Goal: Task Accomplishment & Management: Use online tool/utility

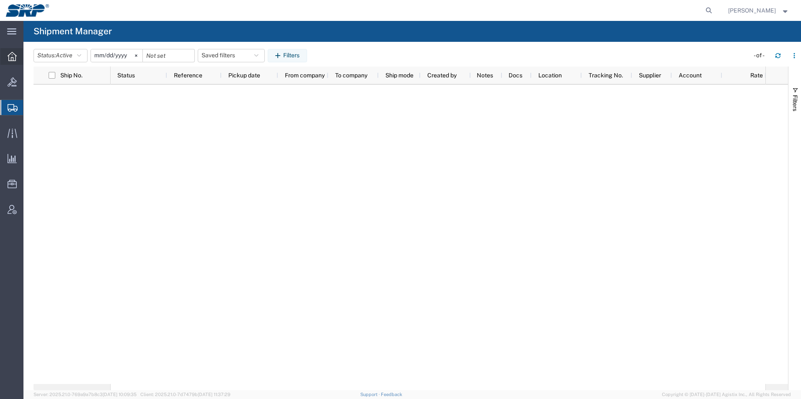
click at [2, 62] on div at bounding box center [11, 56] width 23 height 17
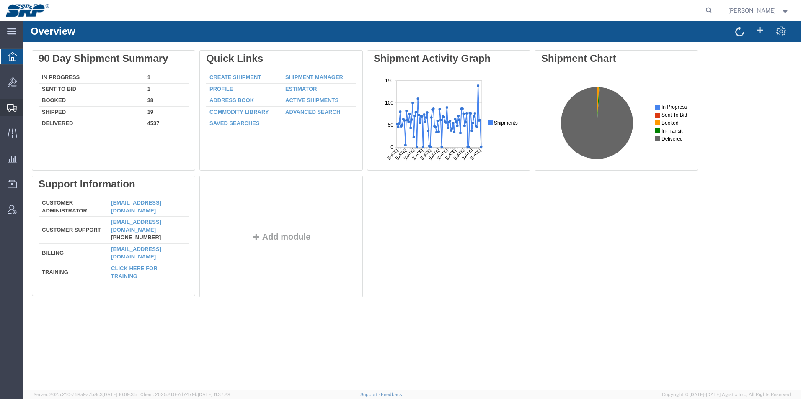
click at [10, 111] on icon at bounding box center [12, 108] width 10 height 8
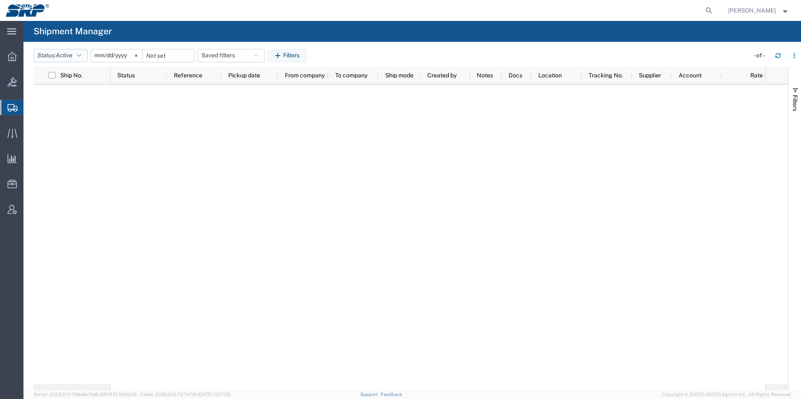
click at [77, 57] on button "Status: Active" at bounding box center [60, 55] width 54 height 13
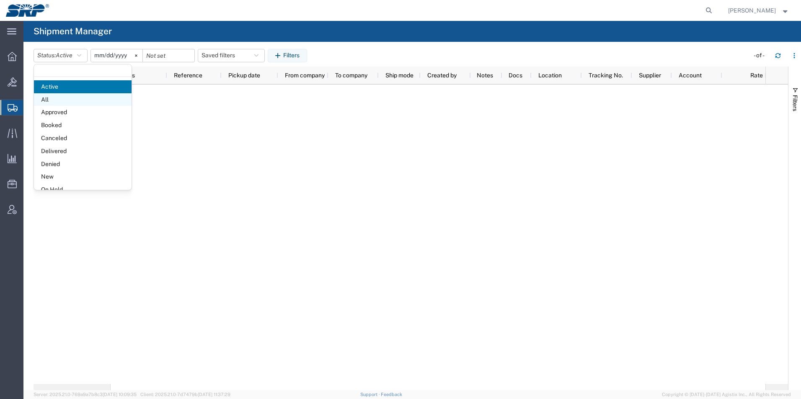
click at [54, 100] on span "All" at bounding box center [83, 99] width 98 height 13
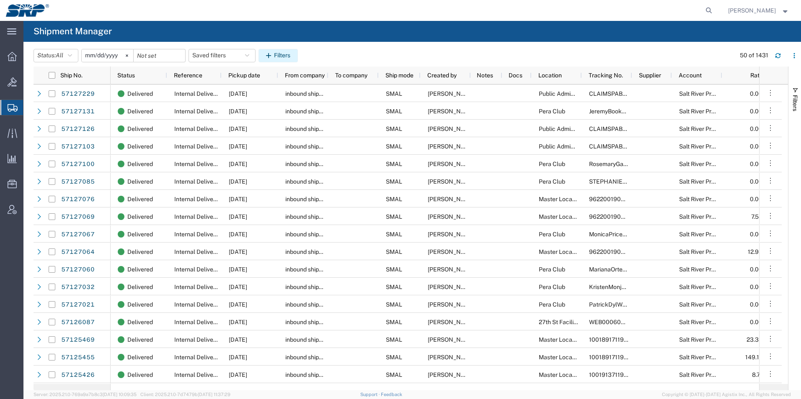
click at [289, 53] on button "Filters" at bounding box center [277, 55] width 39 height 13
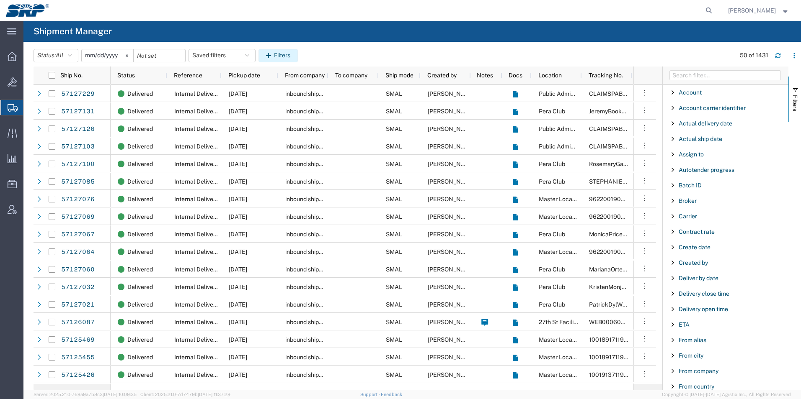
click at [289, 53] on button "Filters" at bounding box center [277, 55] width 39 height 13
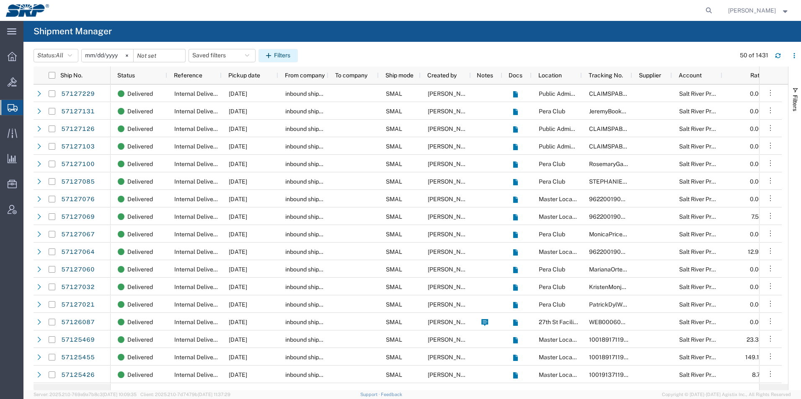
click at [291, 50] on button "Filters" at bounding box center [277, 55] width 39 height 13
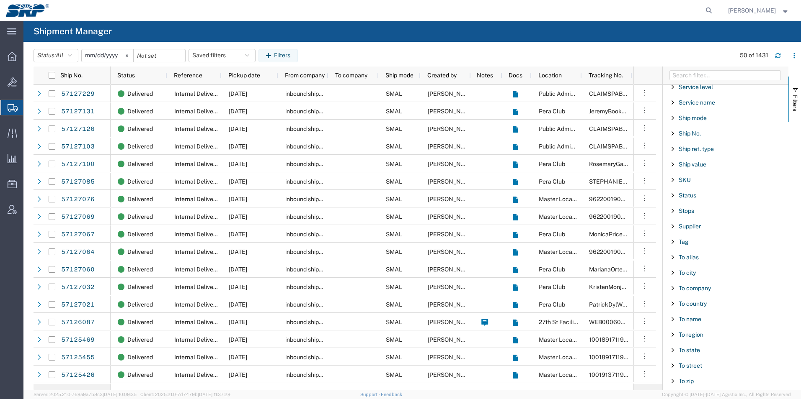
scroll to position [670, 0]
click at [690, 278] on span "To city" at bounding box center [686, 274] width 17 height 7
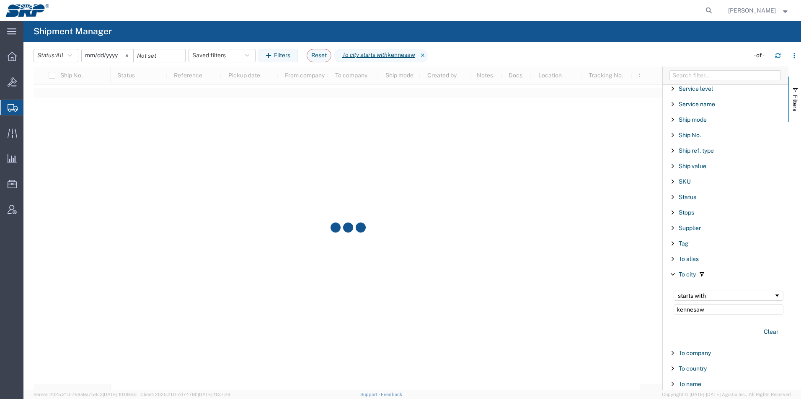
type input "kennesaw"
click at [102, 54] on input "[DATE]" at bounding box center [108, 55] width 52 height 13
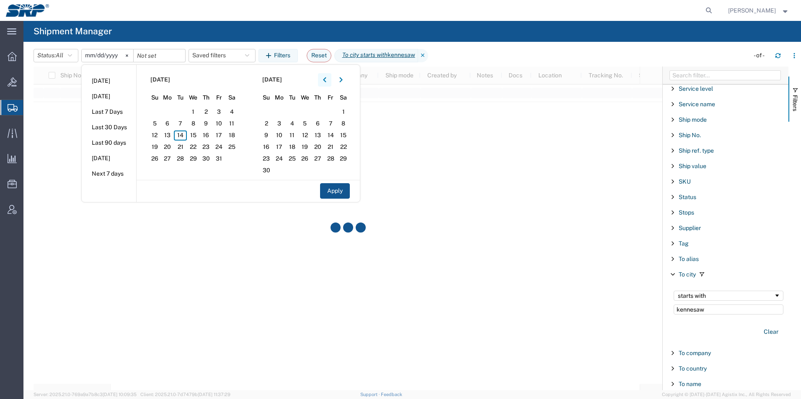
click at [326, 81] on icon "button" at bounding box center [324, 80] width 3 height 6
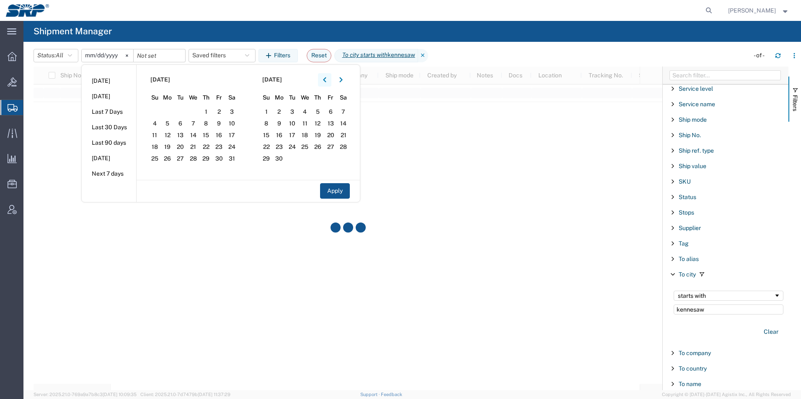
click at [326, 81] on icon "button" at bounding box center [324, 80] width 3 height 6
click at [231, 111] on span "1" at bounding box center [231, 112] width 13 height 10
click at [340, 196] on button "Apply" at bounding box center [335, 190] width 30 height 15
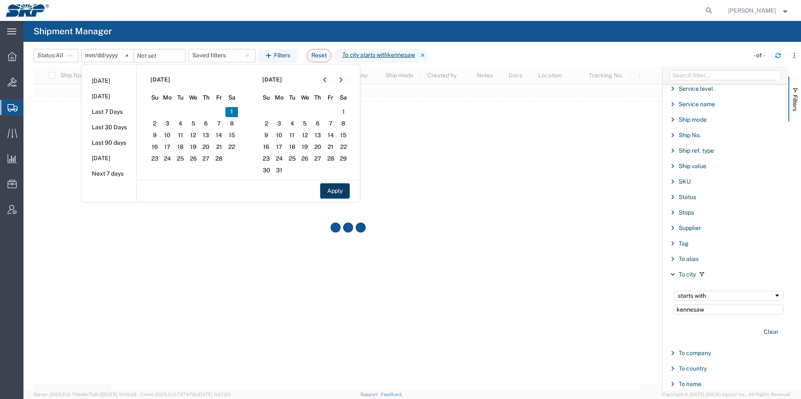
type input "[DATE]"
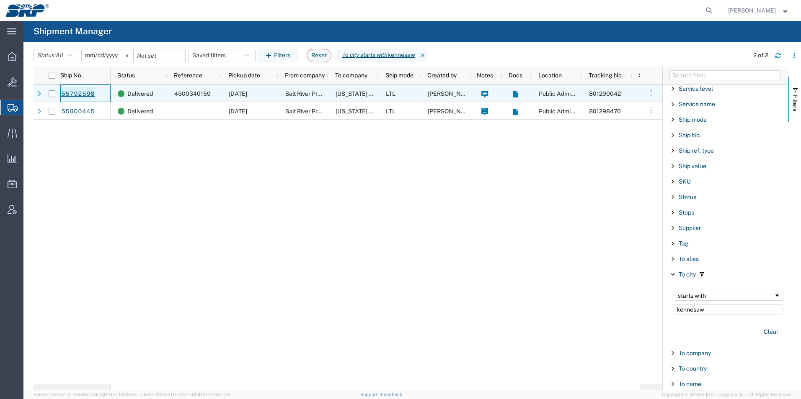
click at [75, 90] on link "55792598" at bounding box center [78, 93] width 34 height 13
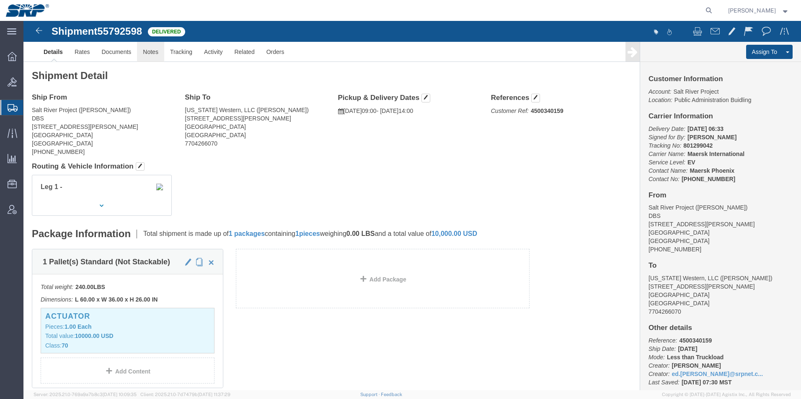
click link "Notes"
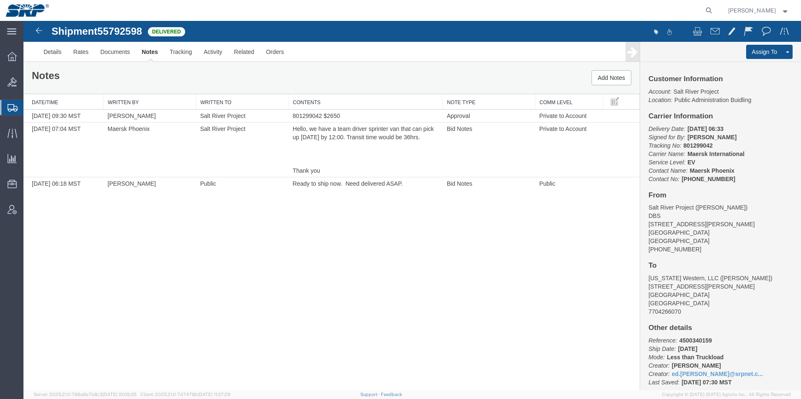
click at [5, 111] on div at bounding box center [11, 107] width 23 height 15
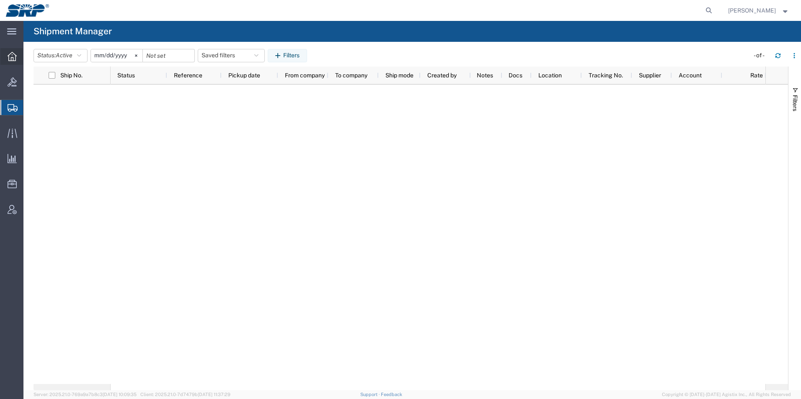
click at [17, 54] on div at bounding box center [11, 56] width 23 height 17
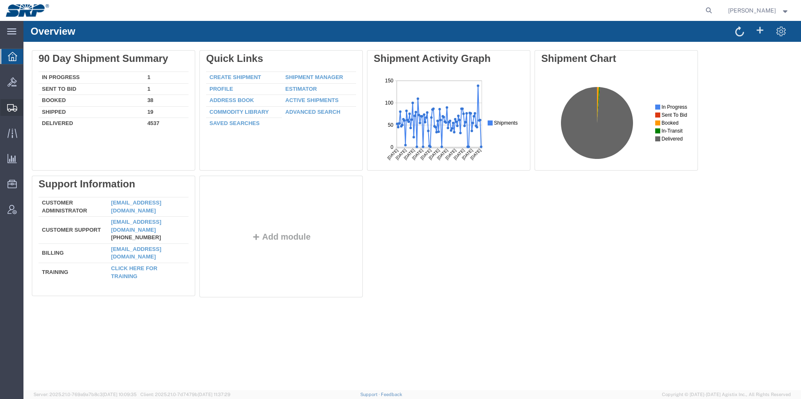
click at [13, 108] on icon at bounding box center [12, 108] width 10 height 8
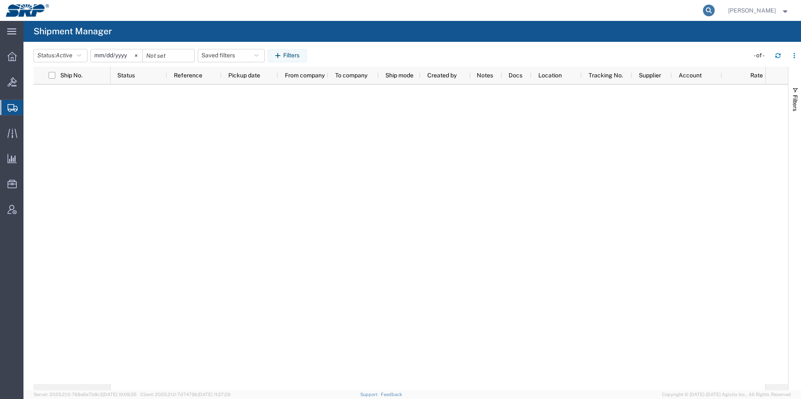
click at [714, 10] on icon at bounding box center [709, 11] width 12 height 12
click at [484, 11] on input "search" at bounding box center [575, 10] width 255 height 20
type input "55792598"
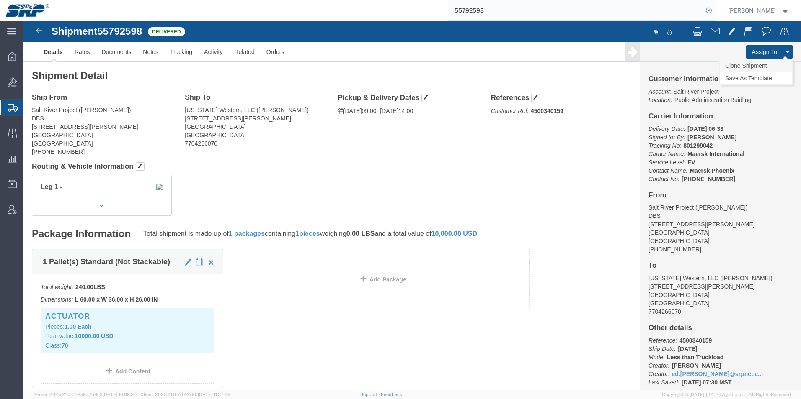
click link "Clone Shipment"
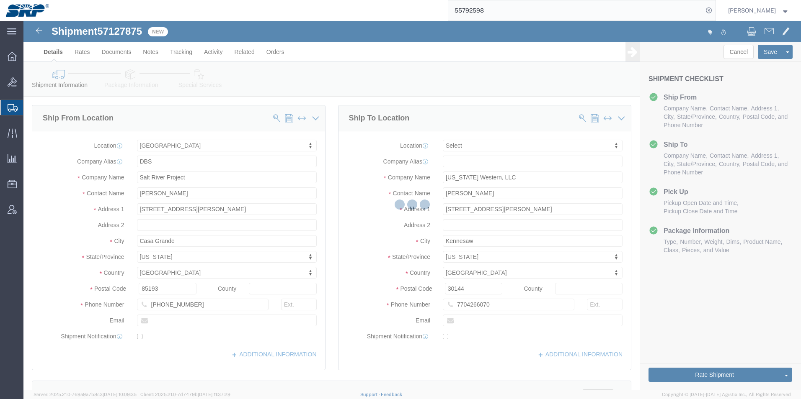
select select "54825"
select select
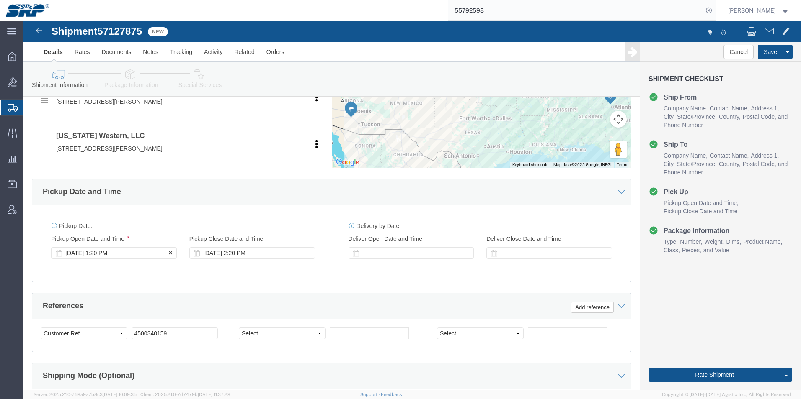
click div "[DATE] 1:20 PM"
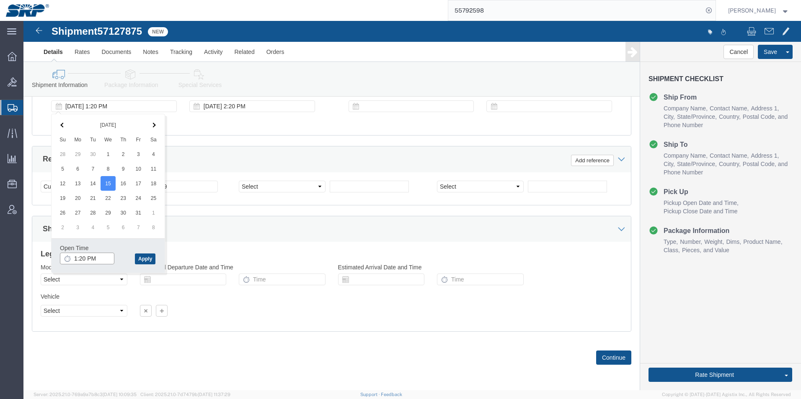
click input "1:20 PM"
type input "8:00 AM"
click button "Apply"
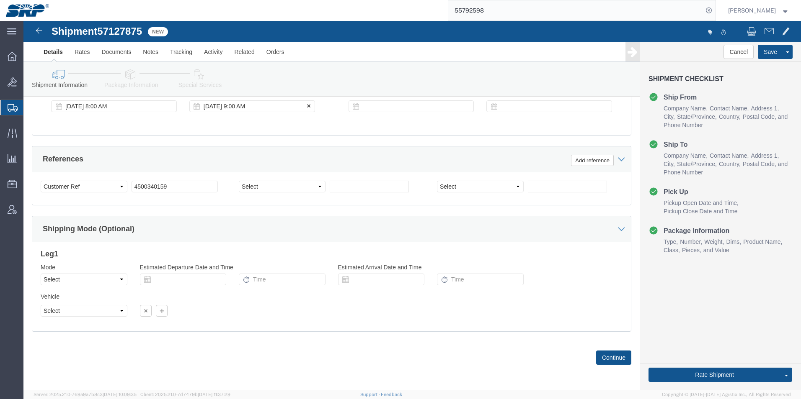
click div "[DATE] 9:00 AM"
type input "11:00 AM"
click button "Apply"
click div
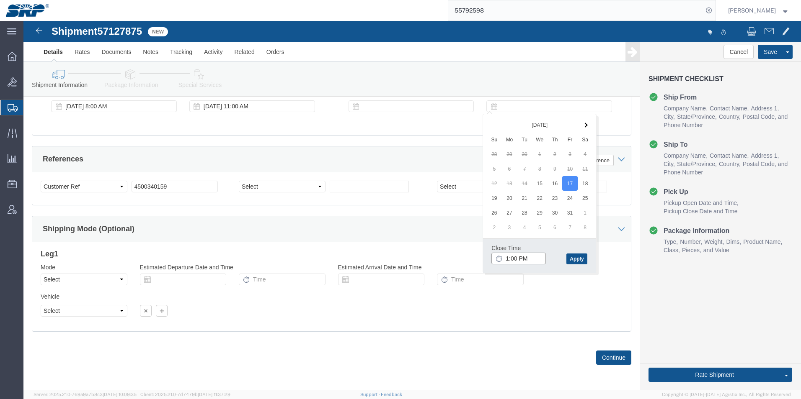
click input "1:00 PM"
type input "2:00 PM"
click button "Apply"
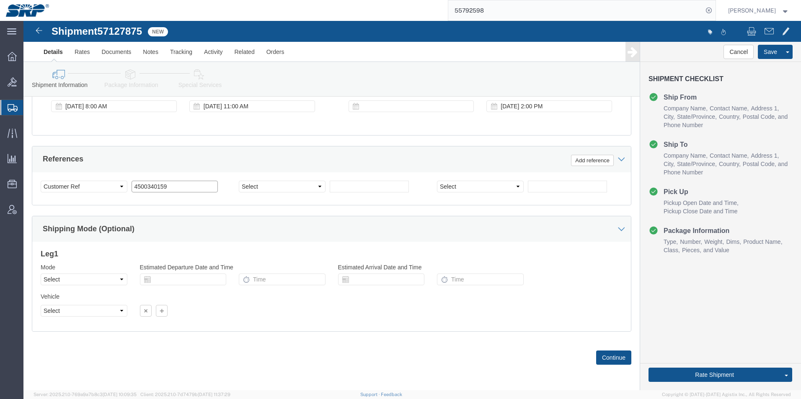
click input "4500340159"
type input "4500350035"
click button "Continue"
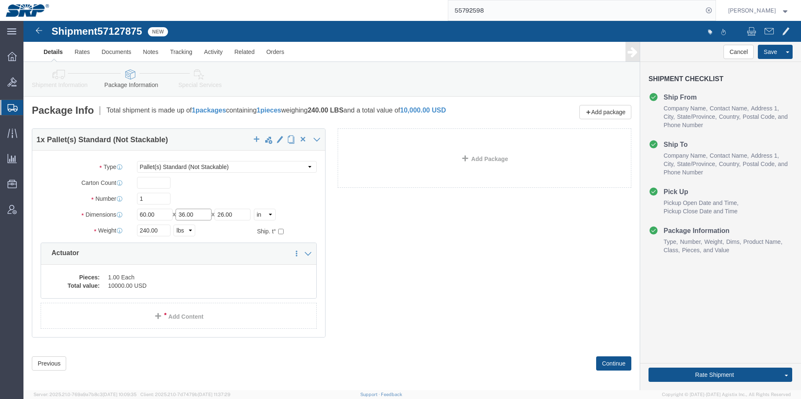
drag, startPoint x: 181, startPoint y: 196, endPoint x: 114, endPoint y: 195, distance: 66.6
click div "Length 60.00 x Width 36.00 x Height 26.00 Select cm ft in"
type input "60"
type input "29"
drag, startPoint x: 135, startPoint y: 209, endPoint x: 68, endPoint y: 207, distance: 66.6
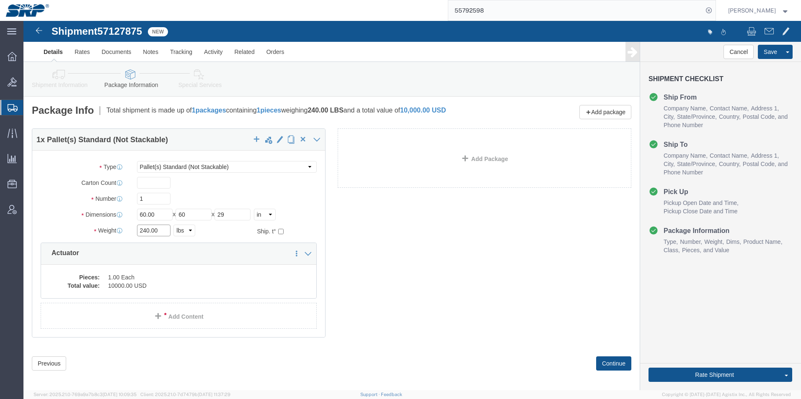
click div "Weight Total weight of packages in pounds or kilograms 240.00 Select kgs lbs Sh…"
type input "565"
click button "Continue"
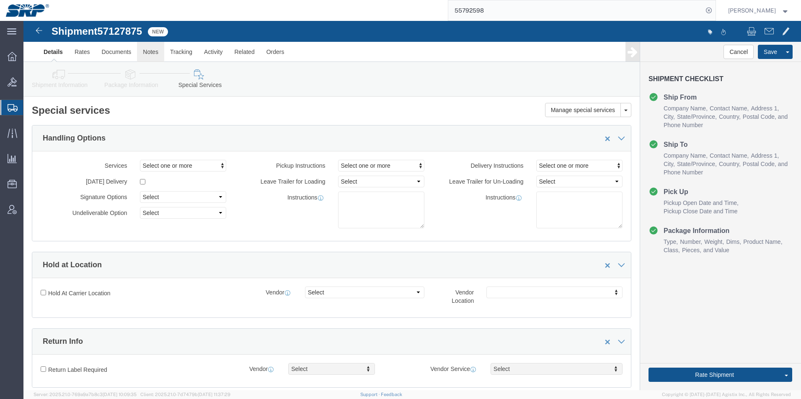
click link "Notes"
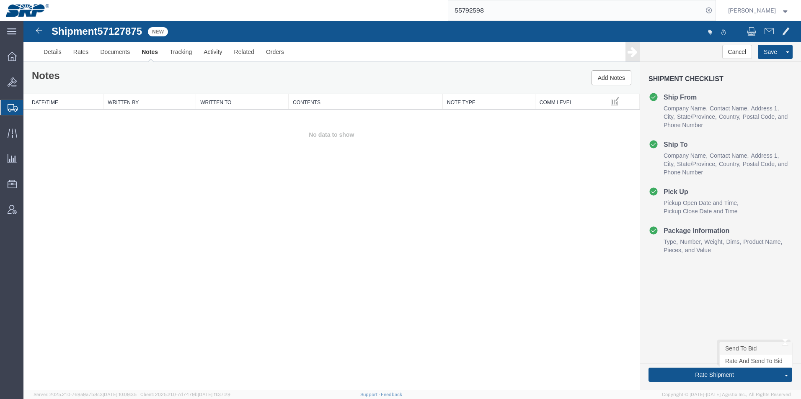
click at [737, 351] on link "Send To Bid" at bounding box center [755, 349] width 72 height 13
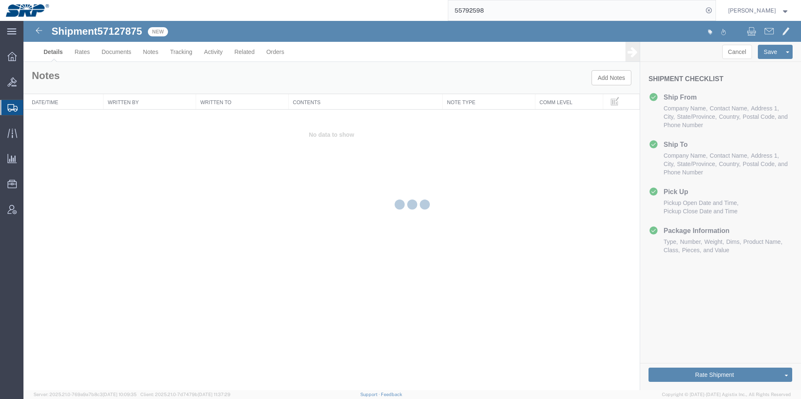
select select "54825"
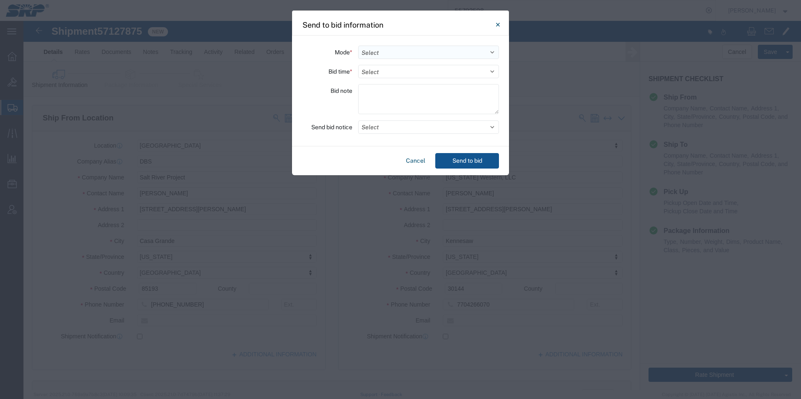
click at [396, 49] on select "Select Small Parcel Truckload Air Rail Less than Truckload Ocean Freight Multi-…" at bounding box center [428, 52] width 141 height 13
select select "TL"
click at [358, 46] on select "Select Small Parcel Truckload Air Rail Less than Truckload Ocean Freight Multi-…" at bounding box center [428, 52] width 141 height 13
click at [384, 75] on select "Select 30 Min (Rush) 1 Hour (Rush) 2 Hours (Rush) 4 Hours (Rush) 8 Hours (Rush)…" at bounding box center [428, 71] width 141 height 13
select select "4"
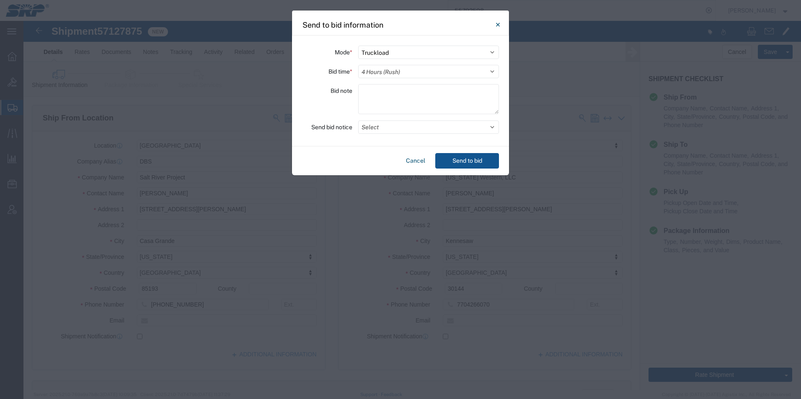
click at [358, 65] on select "Select 30 Min (Rush) 1 Hour (Rush) 2 Hours (Rush) 4 Hours (Rush) 8 Hours (Rush)…" at bounding box center [428, 71] width 141 height 13
click at [382, 95] on textarea at bounding box center [428, 99] width 141 height 30
type textarea "H"
type textarea "1 pallet with an actuator that need in [GEOGRAPHIC_DATA], GA ASAP. Will be read…"
click at [388, 129] on button "Select" at bounding box center [428, 127] width 141 height 13
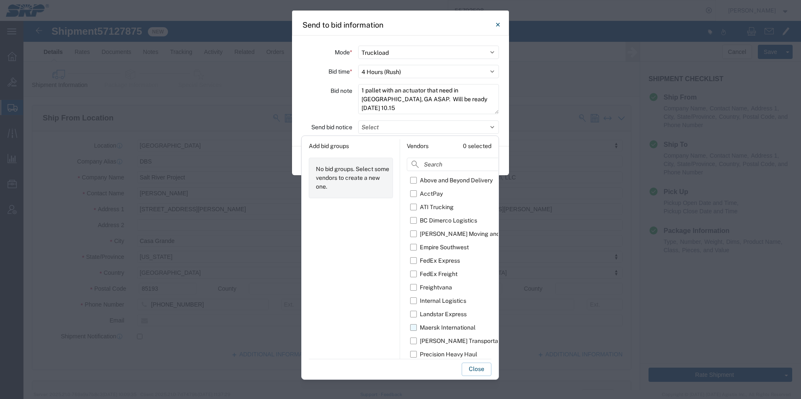
click at [414, 329] on label "Maersk International" at bounding box center [467, 327] width 115 height 13
click at [0, 0] on input "Maersk International" at bounding box center [0, 0] width 0 height 0
click at [476, 369] on button "Close" at bounding box center [476, 369] width 30 height 13
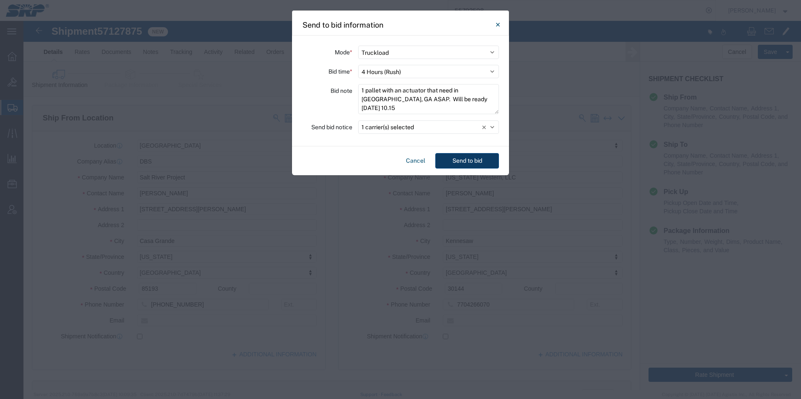
click at [474, 158] on button "Send to bid" at bounding box center [467, 160] width 64 height 15
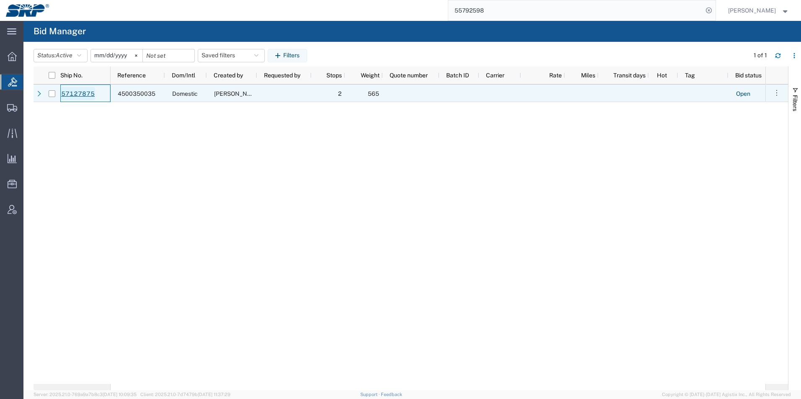
click at [82, 93] on link "57127875" at bounding box center [78, 93] width 34 height 13
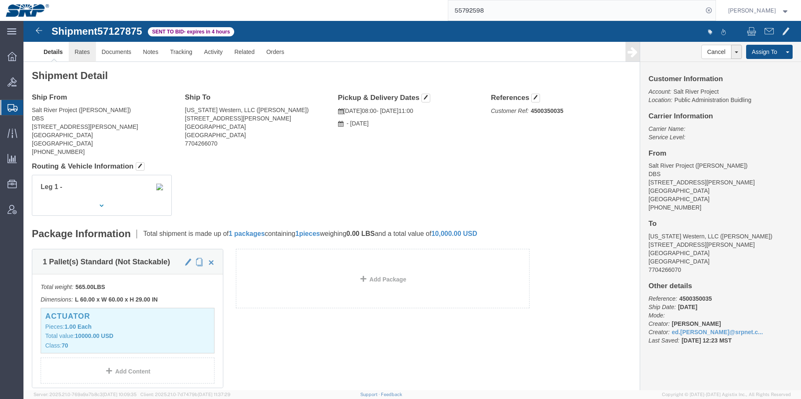
click link "Rates"
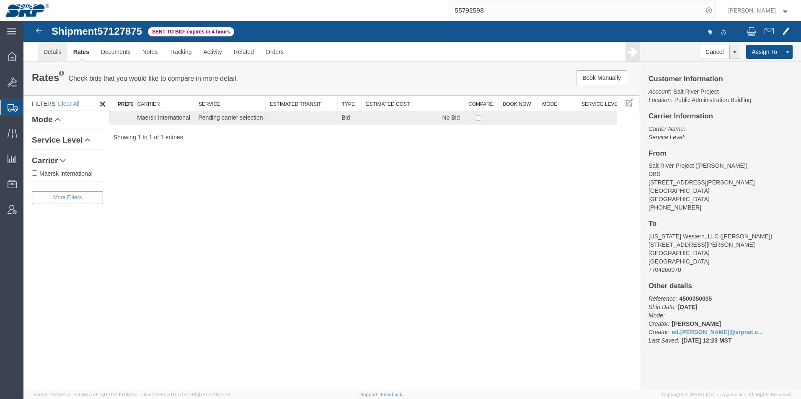
click at [52, 52] on link "Details" at bounding box center [53, 52] width 30 height 20
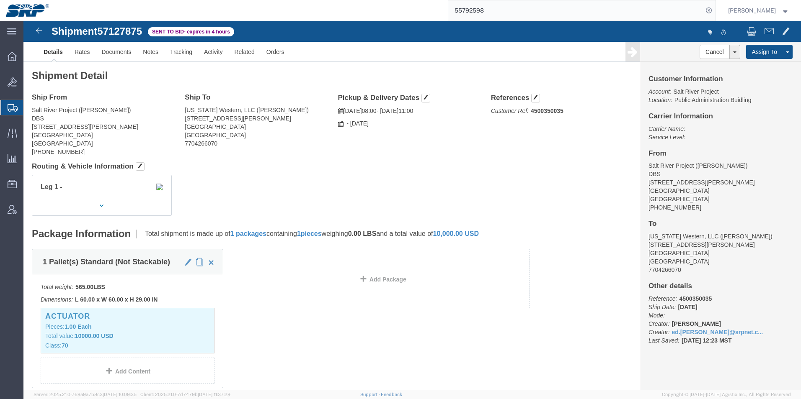
click at [9, 108] on icon at bounding box center [13, 108] width 10 height 8
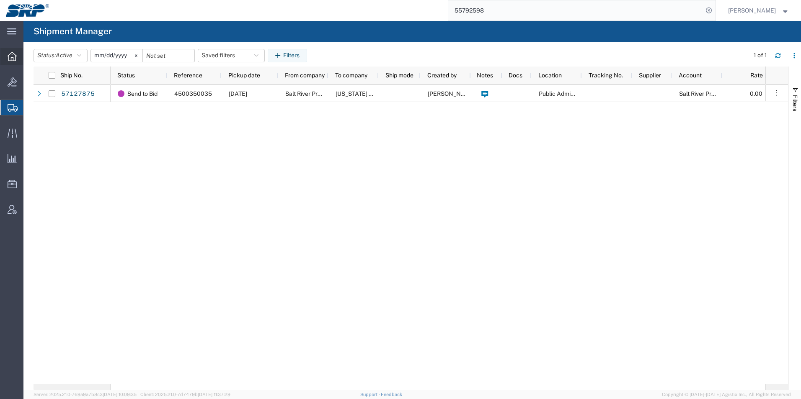
click at [12, 51] on div at bounding box center [11, 56] width 23 height 17
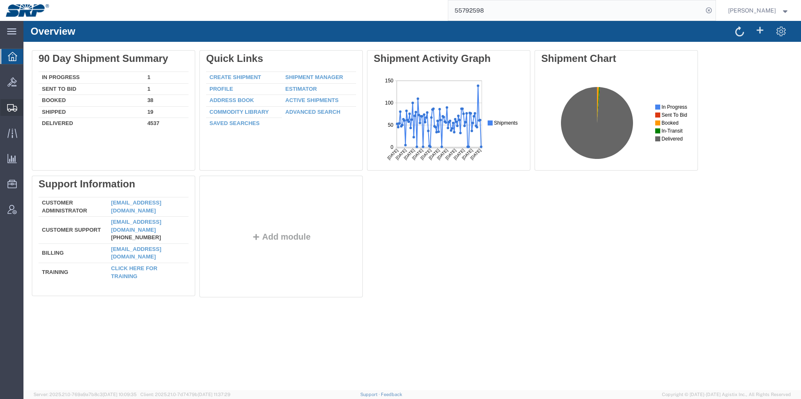
click at [12, 112] on div at bounding box center [11, 107] width 23 height 17
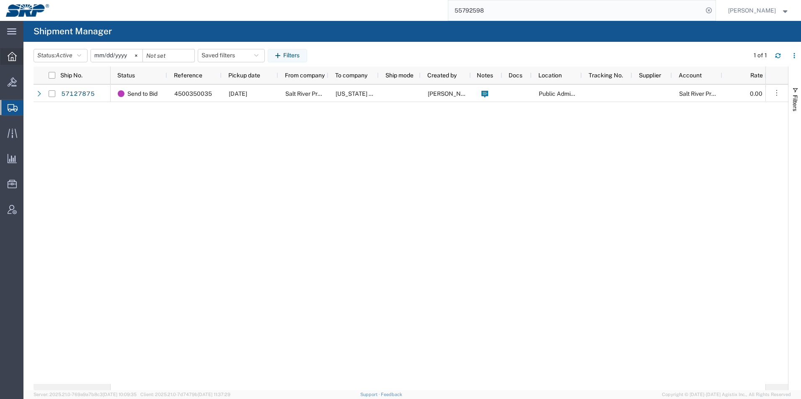
click at [12, 57] on icon at bounding box center [12, 56] width 9 height 9
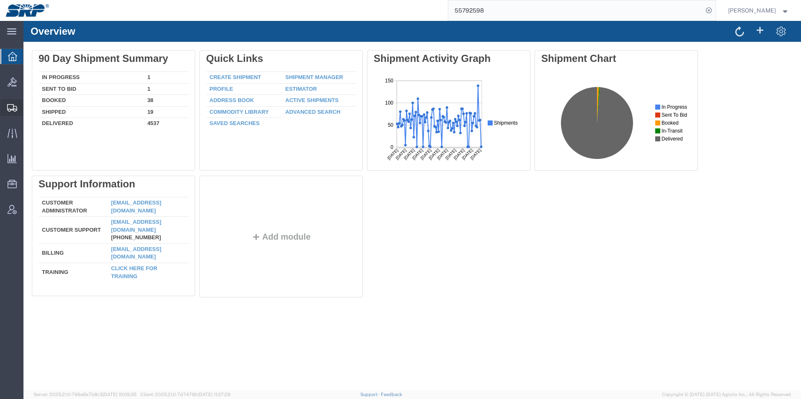
click at [10, 111] on icon at bounding box center [12, 108] width 10 height 8
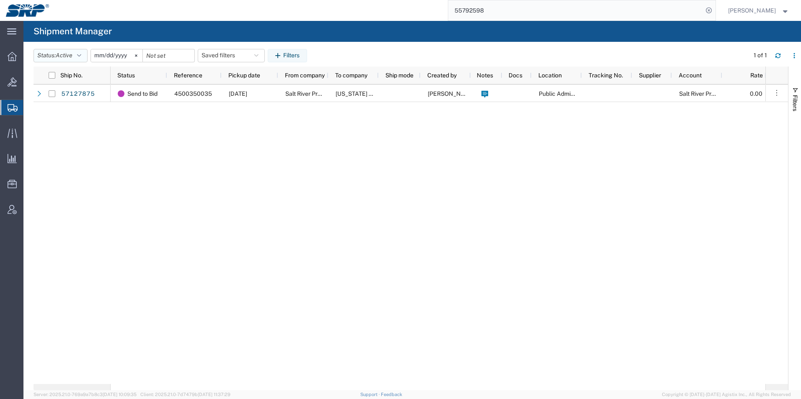
click at [72, 56] on span "Active" at bounding box center [64, 55] width 17 height 7
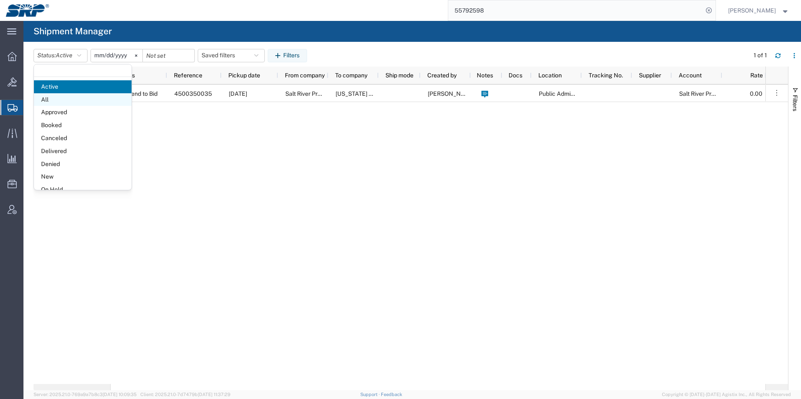
click at [53, 100] on span "All" at bounding box center [83, 99] width 98 height 13
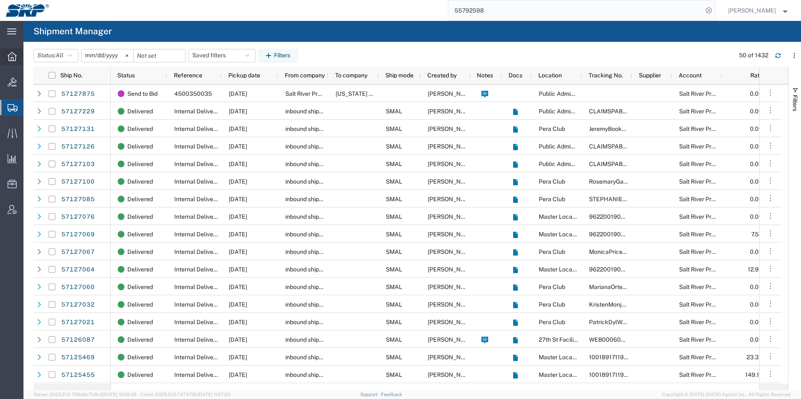
click at [13, 53] on icon at bounding box center [12, 56] width 9 height 9
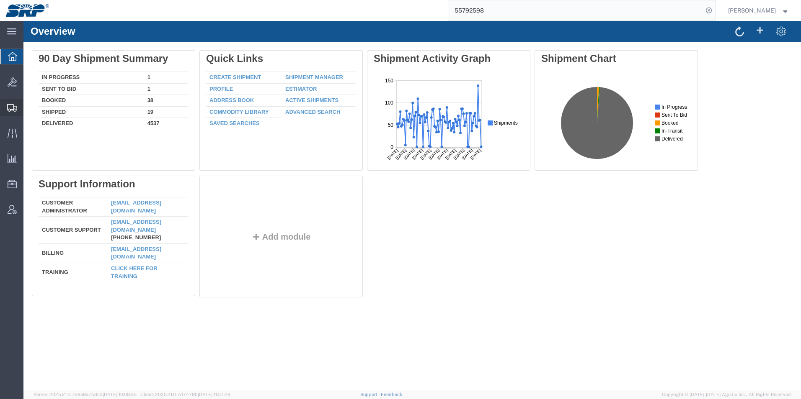
click at [8, 108] on icon at bounding box center [12, 108] width 10 height 8
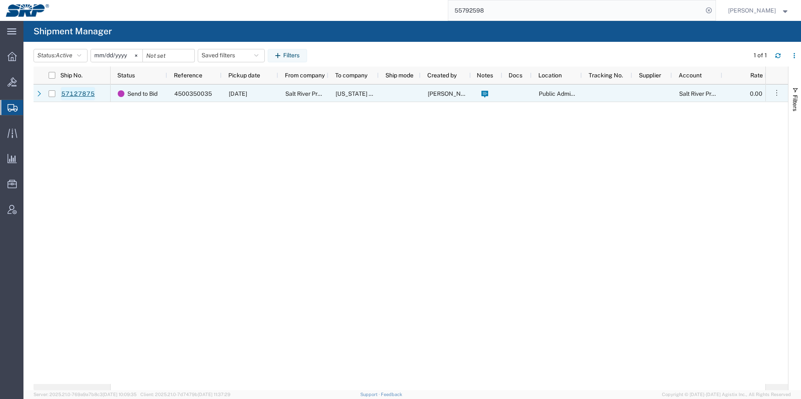
click at [70, 90] on link "57127875" at bounding box center [78, 93] width 34 height 13
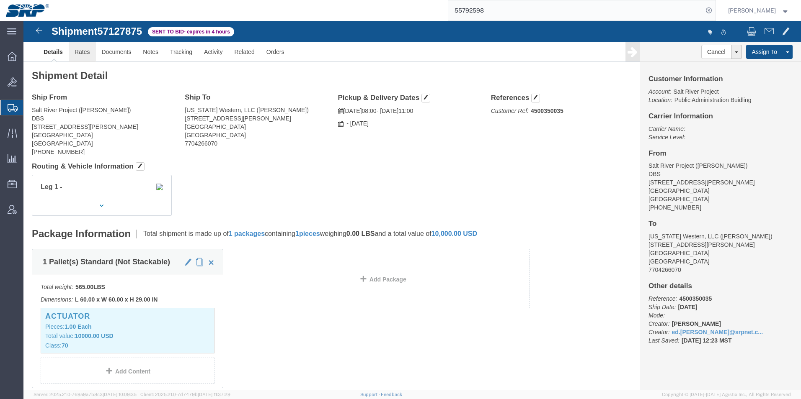
click link "Rates"
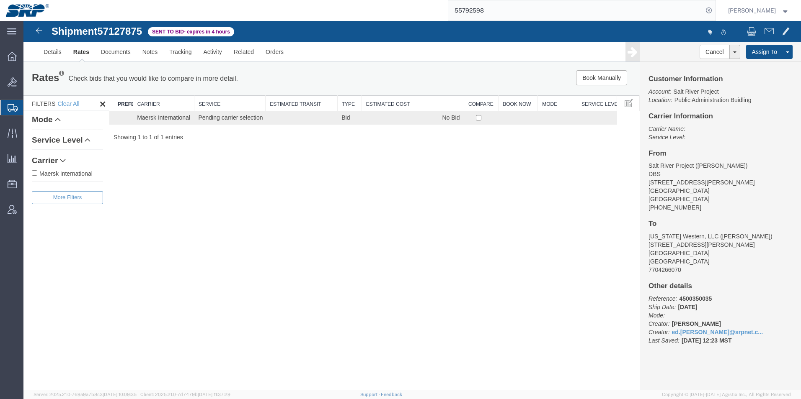
click at [13, 109] on icon at bounding box center [13, 108] width 10 height 8
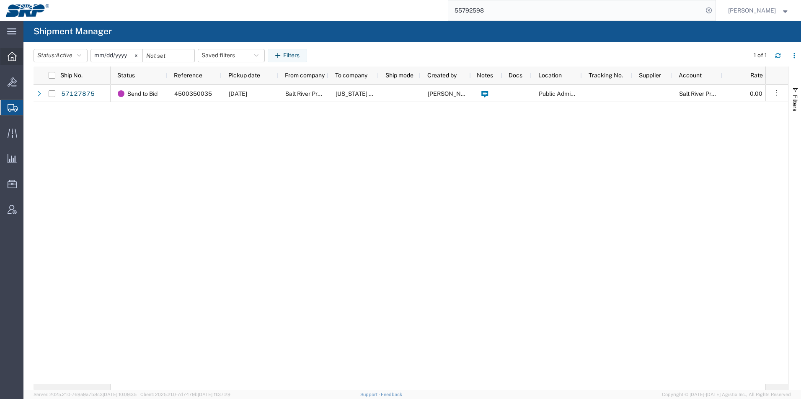
click at [13, 54] on icon at bounding box center [12, 56] width 9 height 9
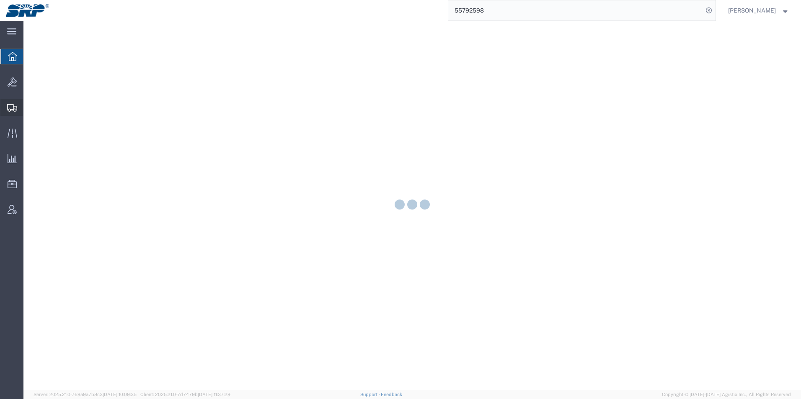
click at [10, 113] on div at bounding box center [11, 107] width 23 height 17
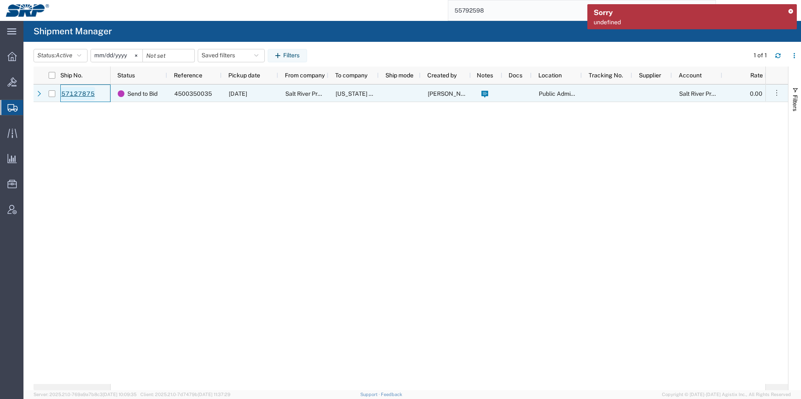
click at [84, 96] on link "57127875" at bounding box center [78, 93] width 34 height 13
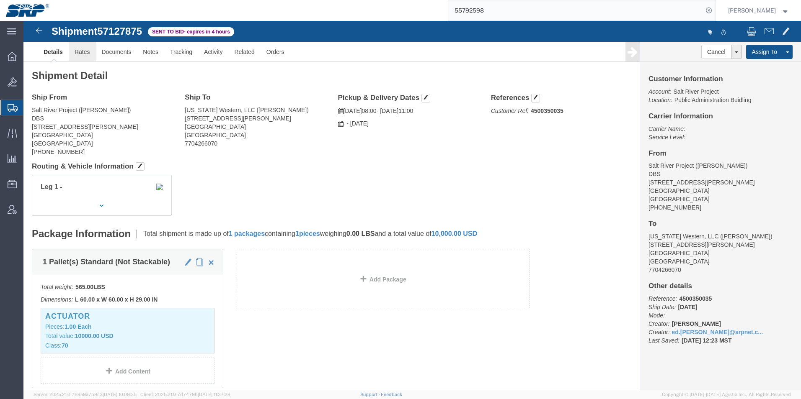
click link "Rates"
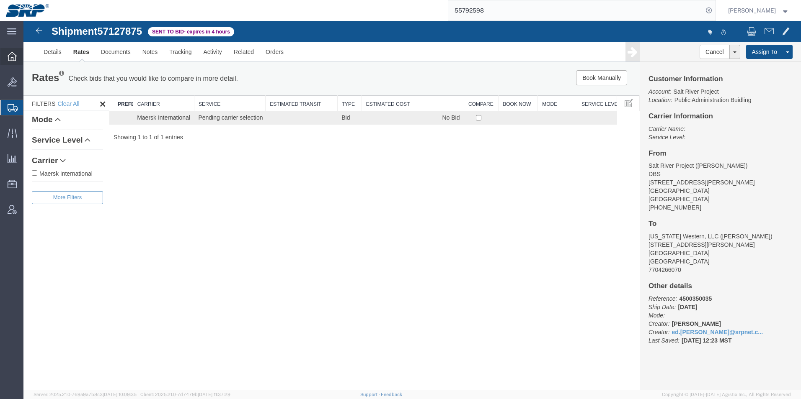
click at [15, 62] on div at bounding box center [11, 56] width 23 height 17
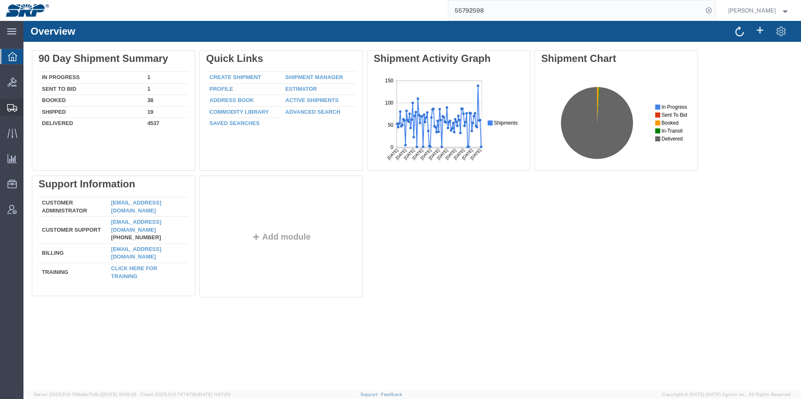
click at [10, 112] on div at bounding box center [11, 107] width 23 height 17
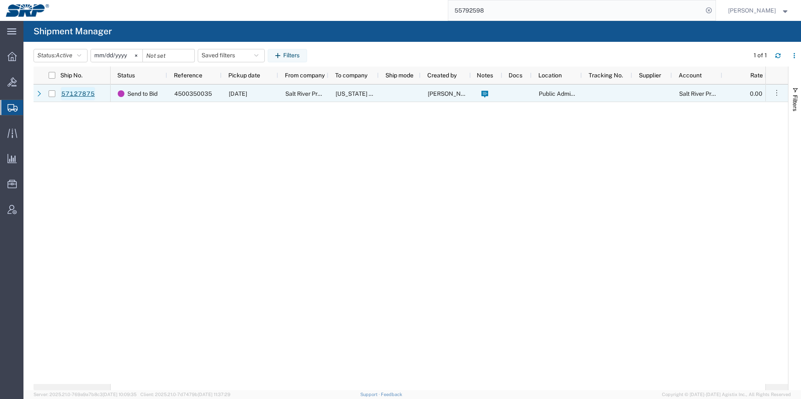
click at [79, 91] on link "57127875" at bounding box center [78, 93] width 34 height 13
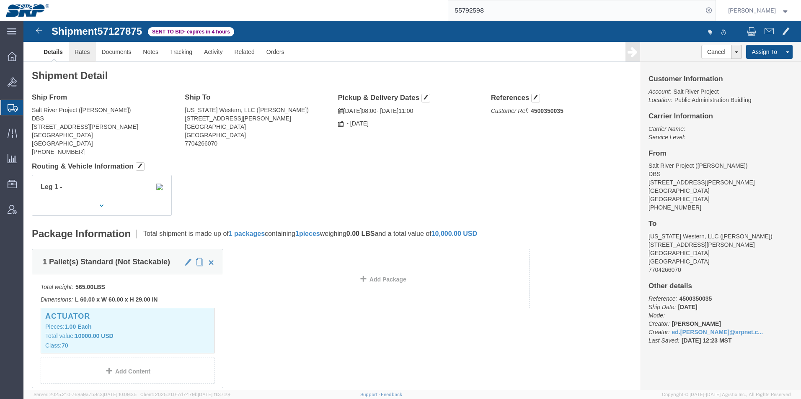
click link "Rates"
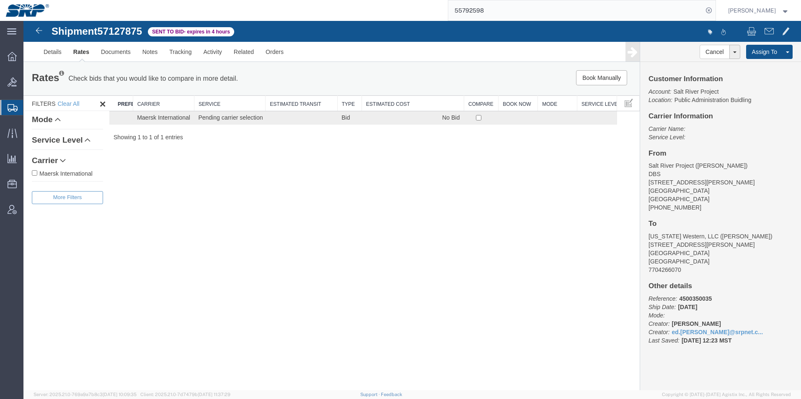
click at [6, 113] on div at bounding box center [11, 107] width 23 height 15
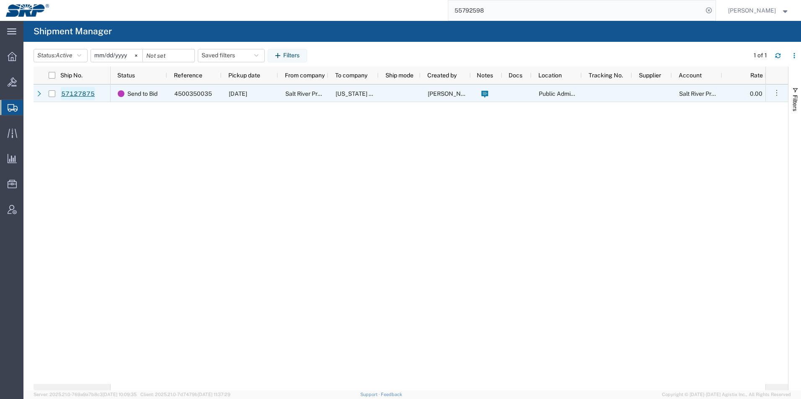
click at [79, 91] on link "57127875" at bounding box center [78, 93] width 34 height 13
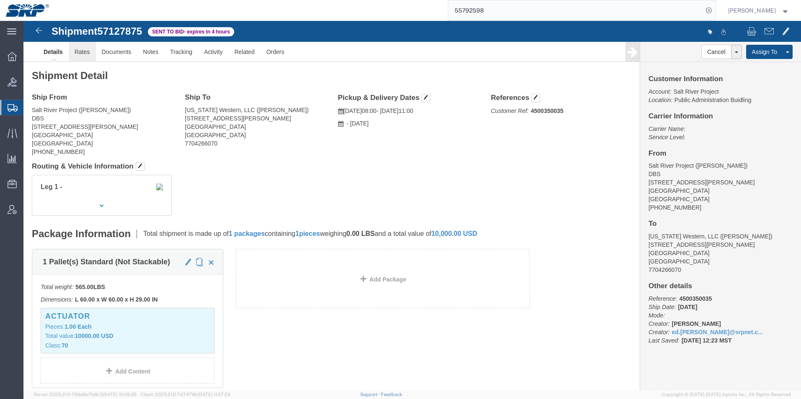
click link "Rates"
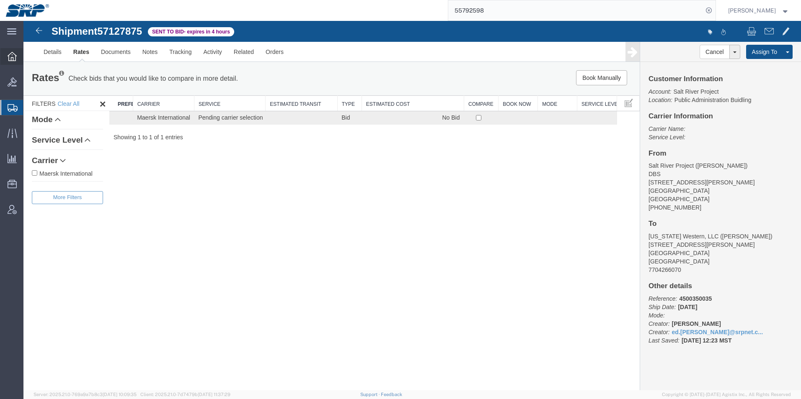
click at [11, 59] on icon at bounding box center [12, 56] width 9 height 9
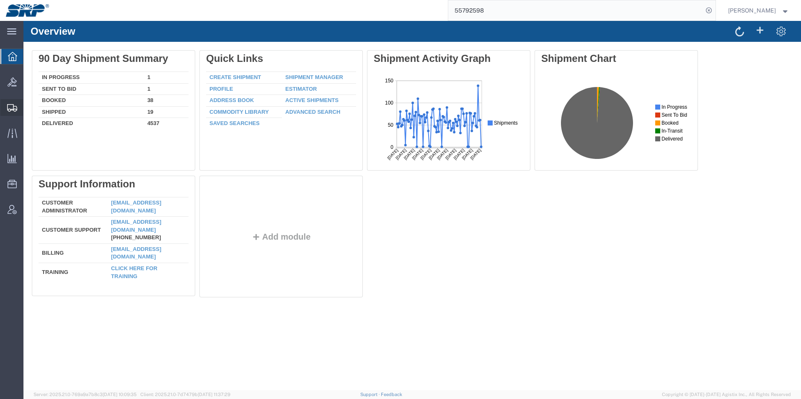
click at [12, 106] on icon at bounding box center [12, 108] width 10 height 8
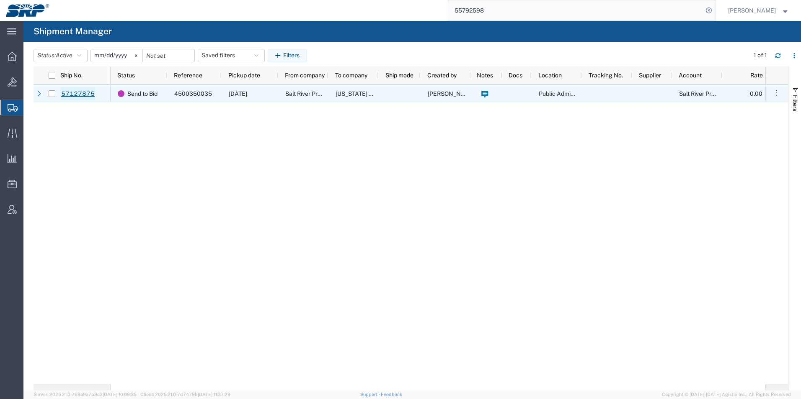
click at [75, 95] on link "57127875" at bounding box center [78, 93] width 34 height 13
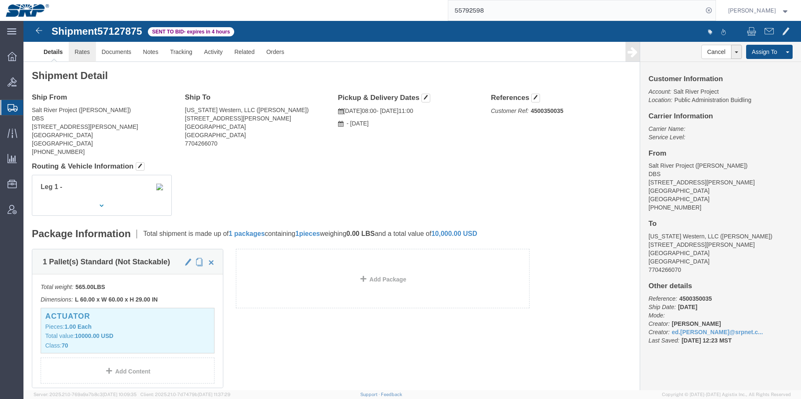
click link "Rates"
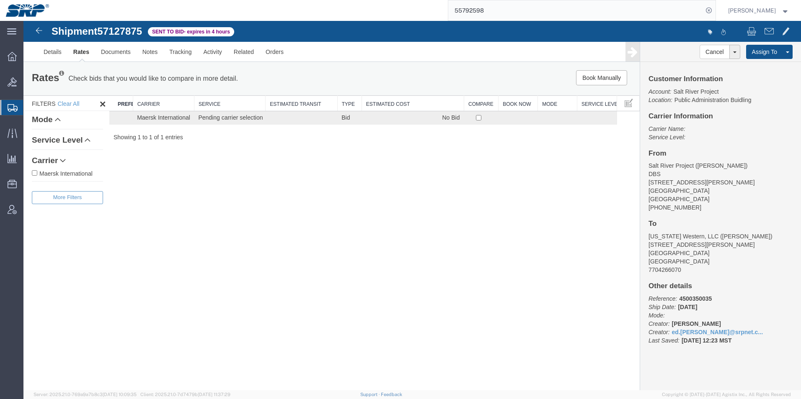
click at [9, 108] on icon at bounding box center [13, 108] width 10 height 8
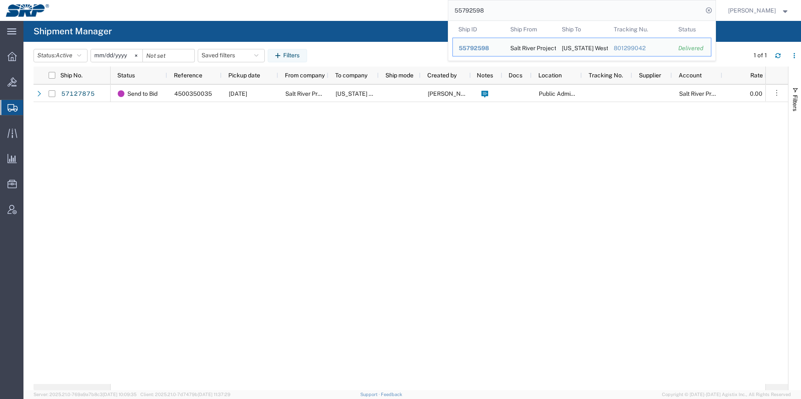
click at [501, 12] on input "55792598" at bounding box center [575, 10] width 255 height 20
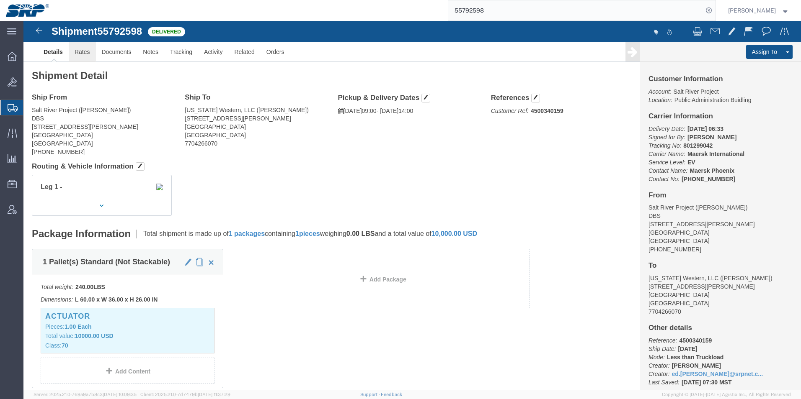
click link "Rates"
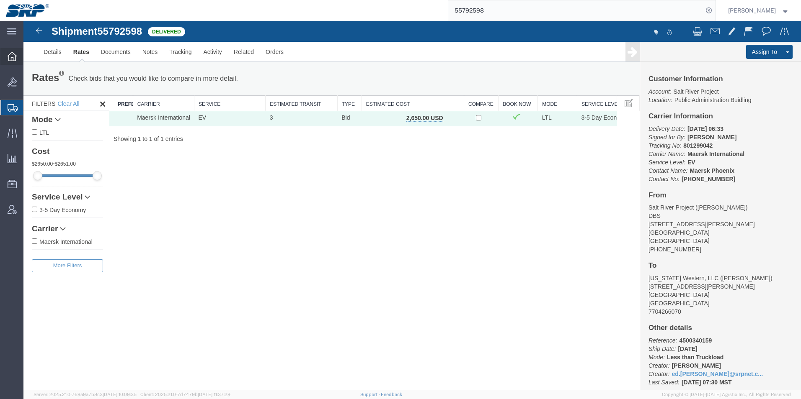
click at [8, 52] on div at bounding box center [11, 56] width 23 height 17
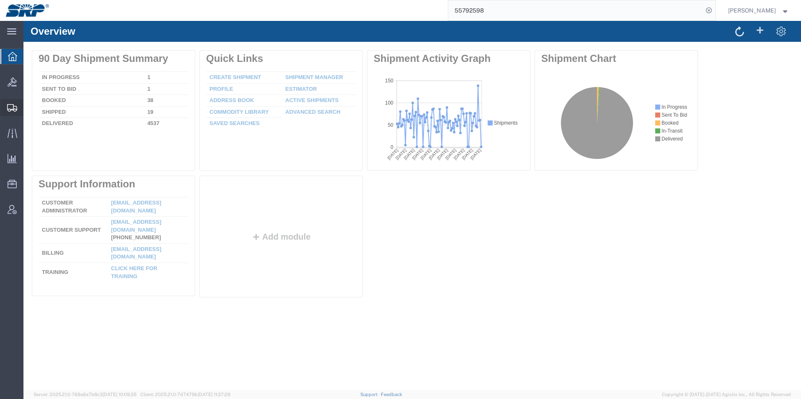
click at [10, 110] on icon at bounding box center [12, 108] width 10 height 8
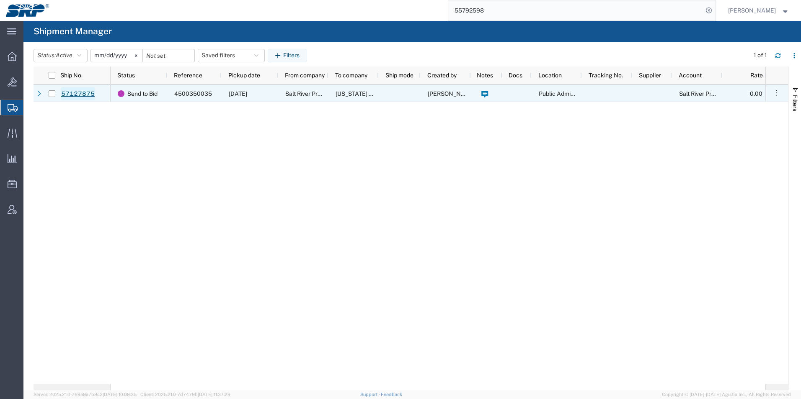
click at [72, 92] on link "57127875" at bounding box center [78, 93] width 34 height 13
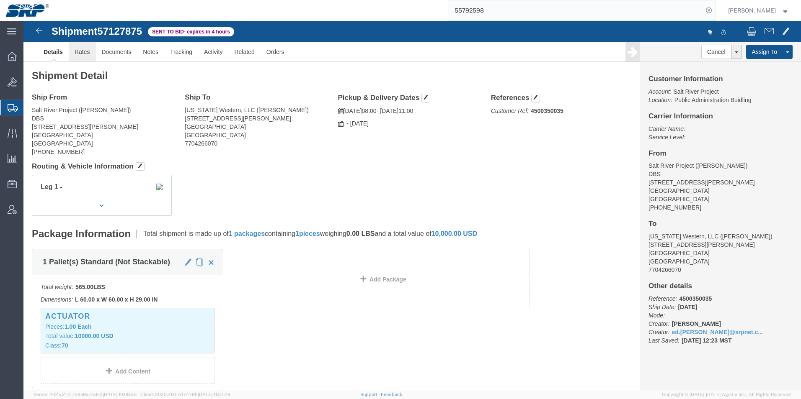
click link "Rates"
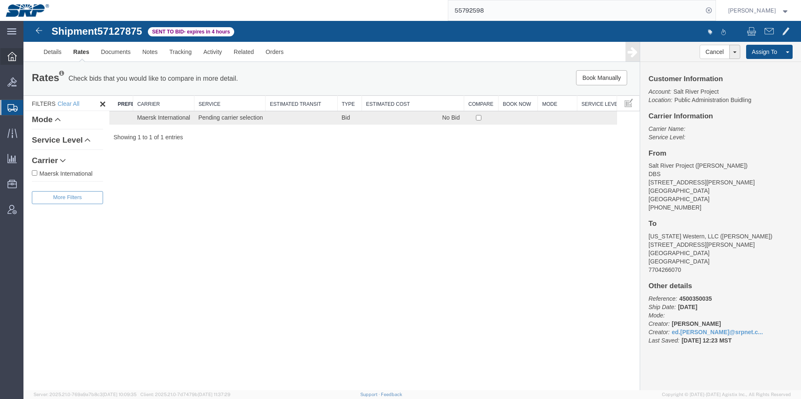
click at [8, 59] on icon at bounding box center [12, 56] width 9 height 9
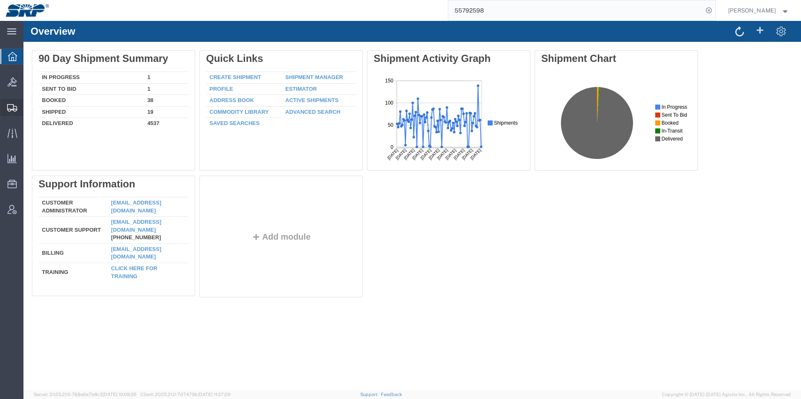
click at [7, 105] on div at bounding box center [11, 107] width 23 height 17
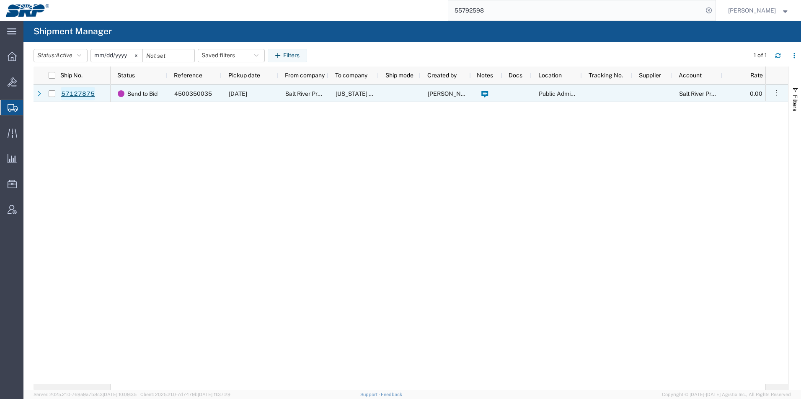
click at [71, 91] on link "57127875" at bounding box center [78, 93] width 34 height 13
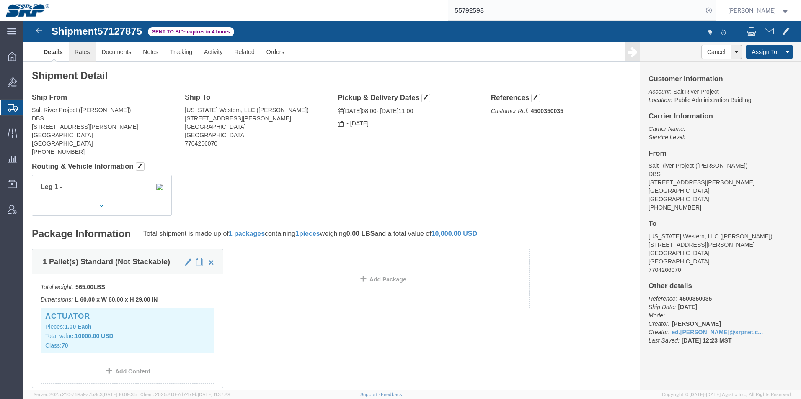
click link "Rates"
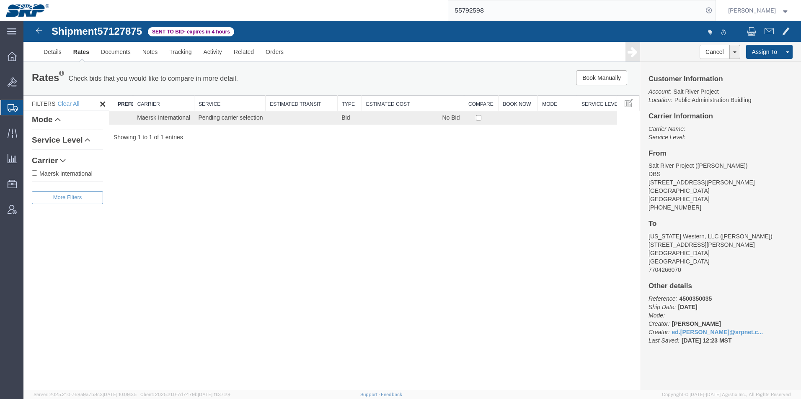
click at [9, 108] on icon at bounding box center [13, 108] width 10 height 8
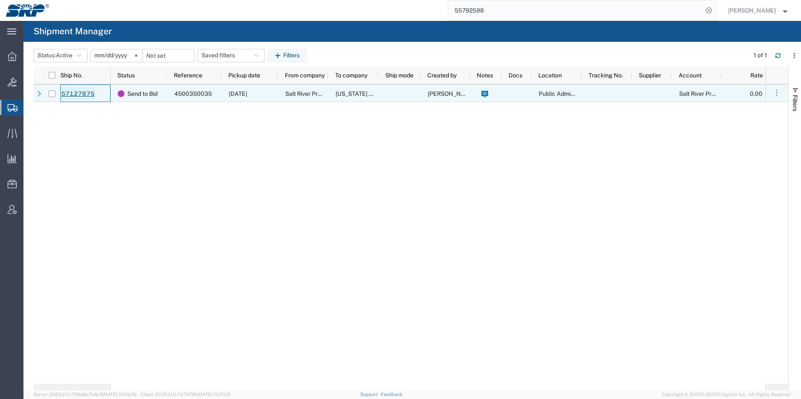
click at [83, 95] on link "57127875" at bounding box center [78, 93] width 34 height 13
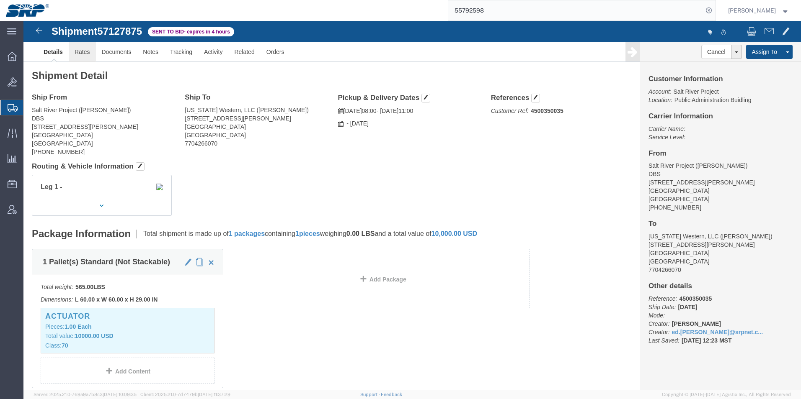
click link "Rates"
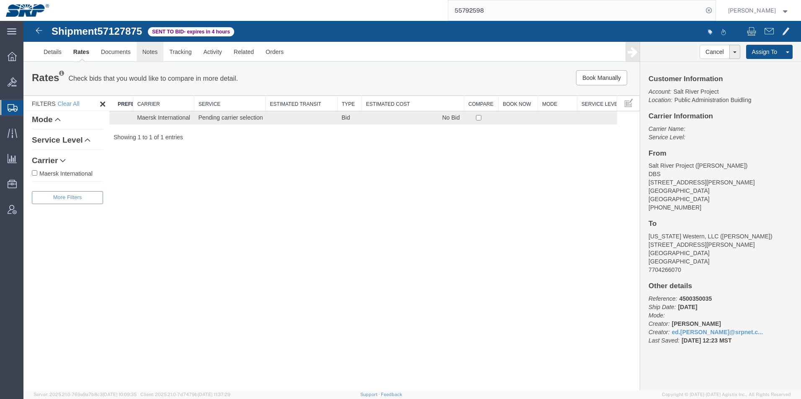
click at [149, 52] on link "Notes" at bounding box center [150, 52] width 27 height 20
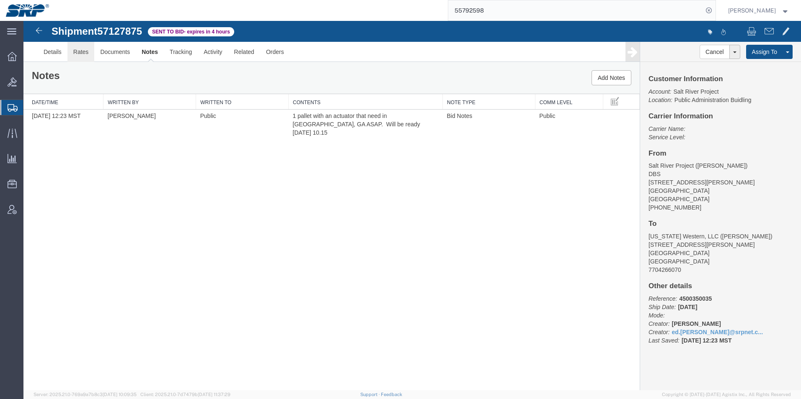
click at [83, 57] on link "Rates" at bounding box center [80, 52] width 27 height 20
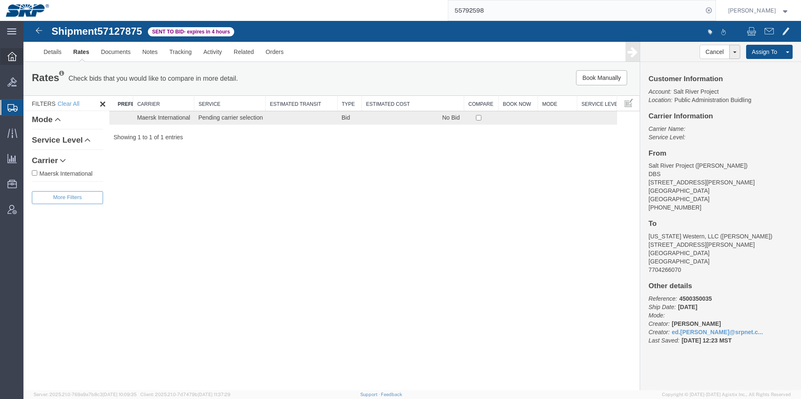
click at [11, 62] on div at bounding box center [11, 56] width 23 height 17
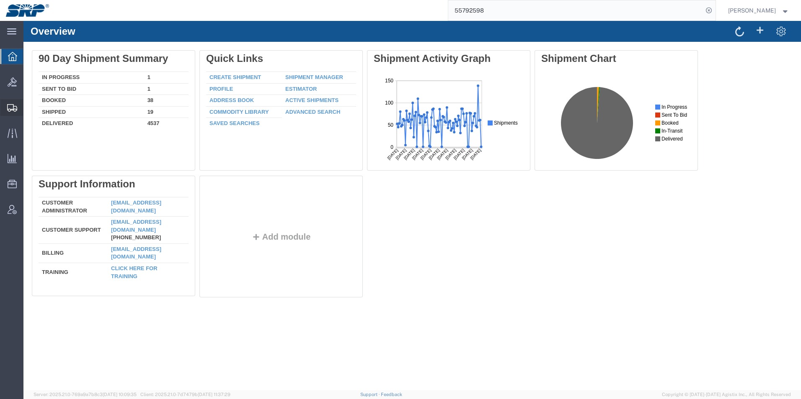
click at [14, 108] on icon at bounding box center [12, 108] width 10 height 8
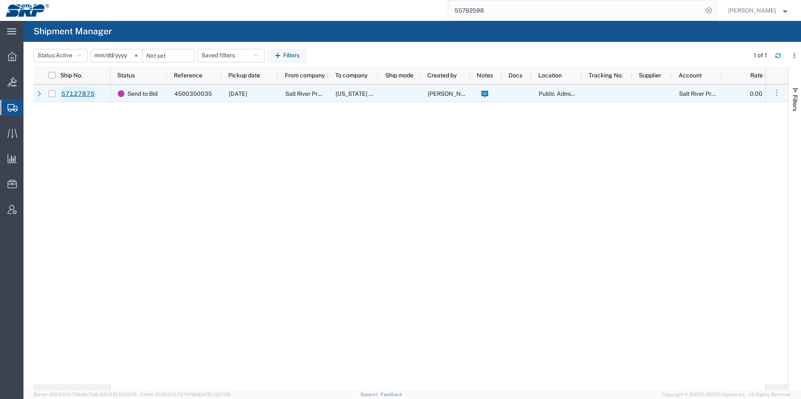
click at [74, 88] on link "57127875" at bounding box center [78, 93] width 34 height 13
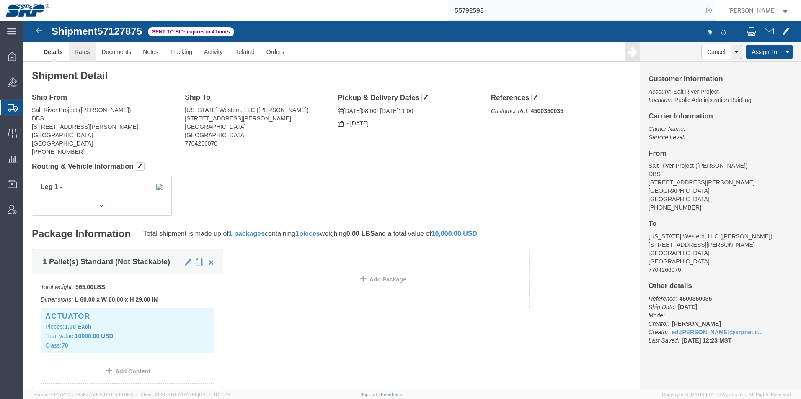
click link "Rates"
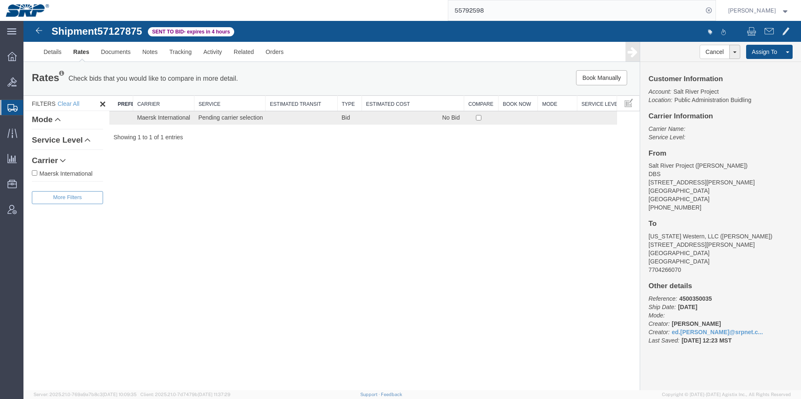
click at [13, 108] on icon at bounding box center [13, 108] width 10 height 8
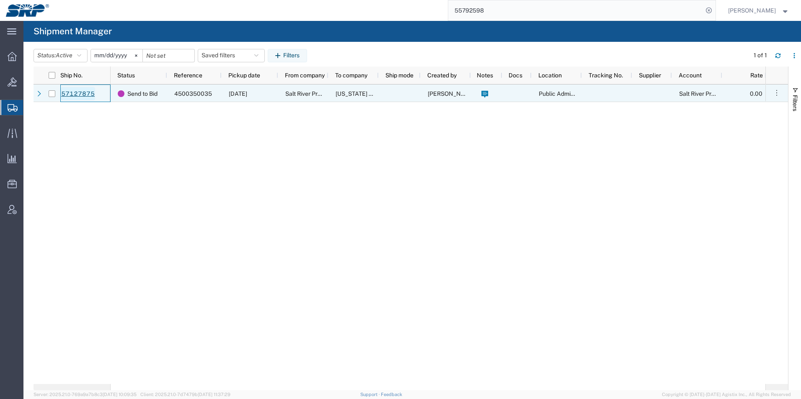
click at [64, 95] on link "57127875" at bounding box center [78, 93] width 34 height 13
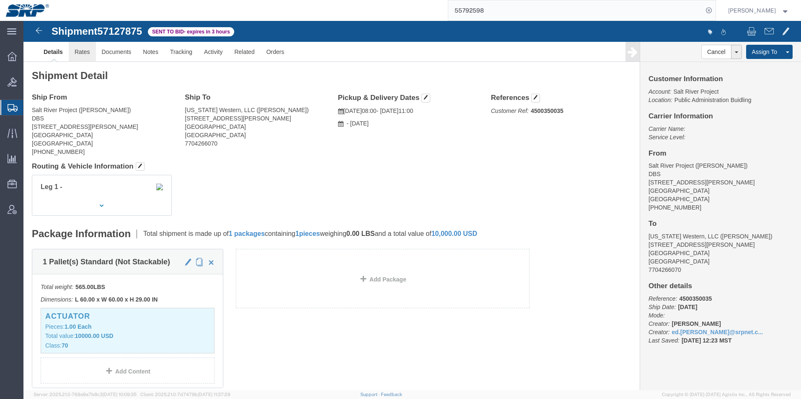
click link "Rates"
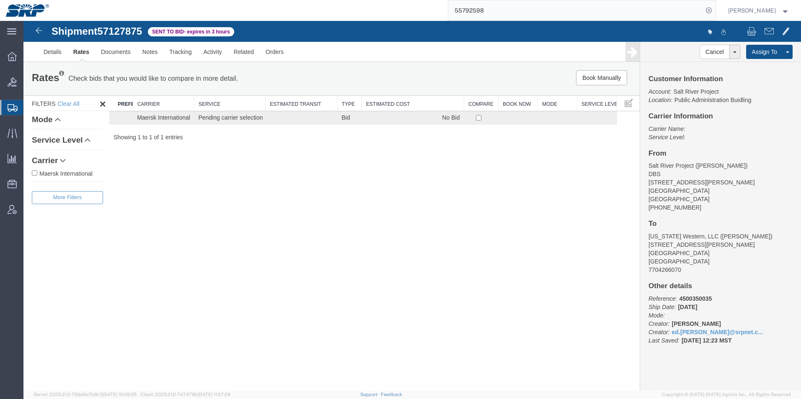
click at [8, 107] on icon at bounding box center [13, 108] width 10 height 8
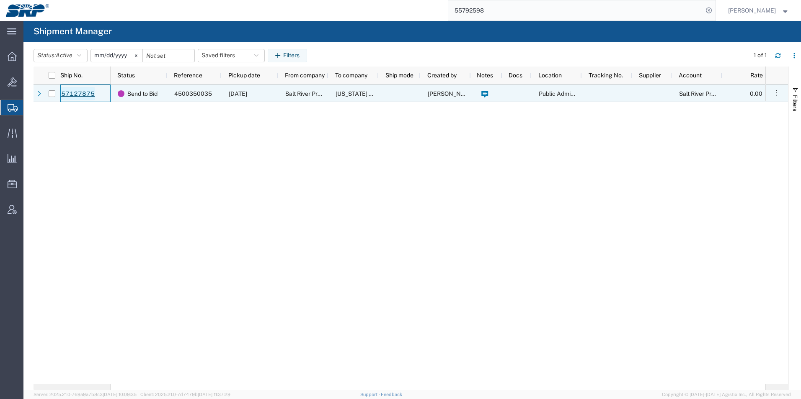
click at [74, 97] on link "57127875" at bounding box center [78, 93] width 34 height 13
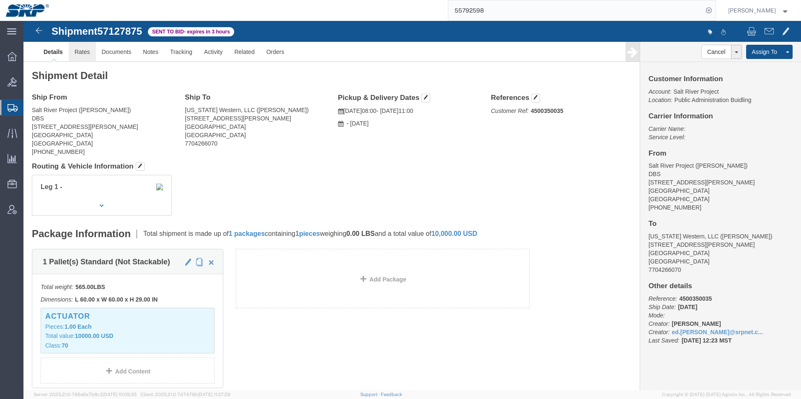
click link "Rates"
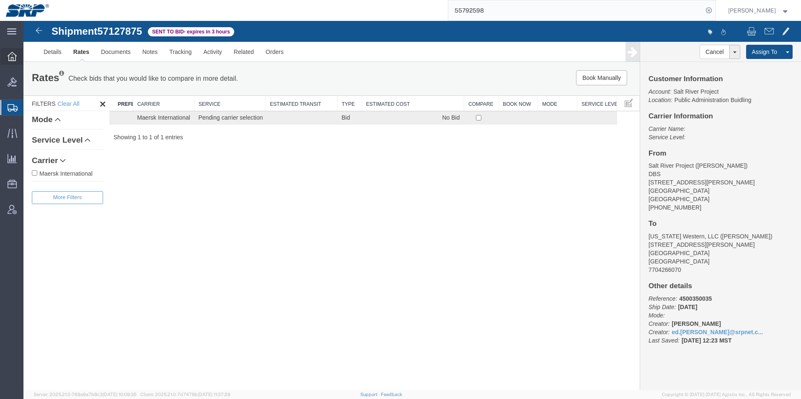
click at [8, 55] on icon at bounding box center [12, 56] width 9 height 9
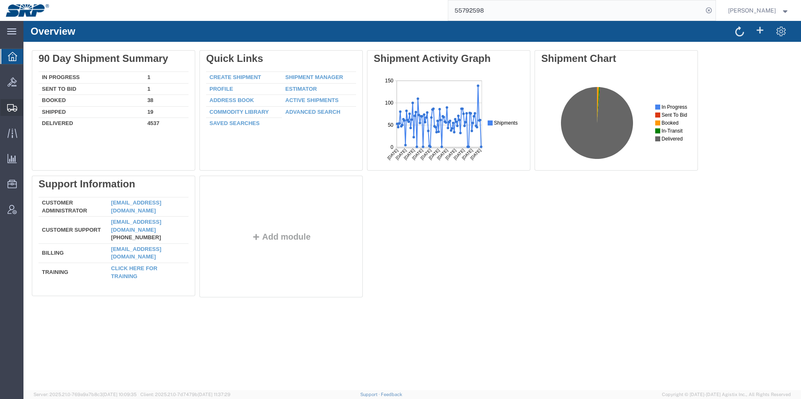
click at [16, 108] on icon at bounding box center [12, 108] width 10 height 8
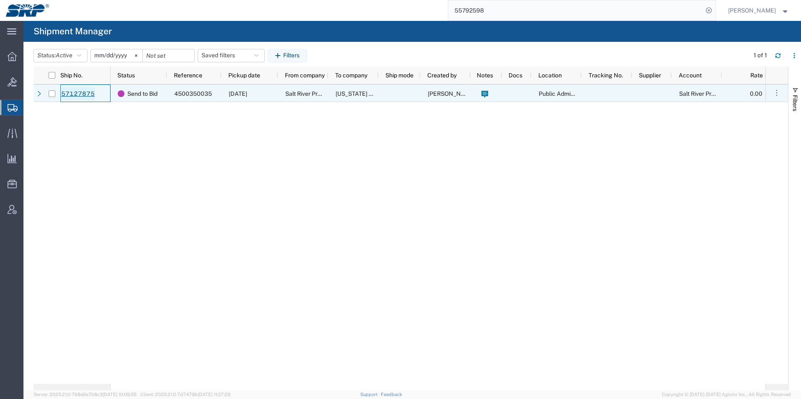
click at [73, 93] on link "57127875" at bounding box center [78, 93] width 34 height 13
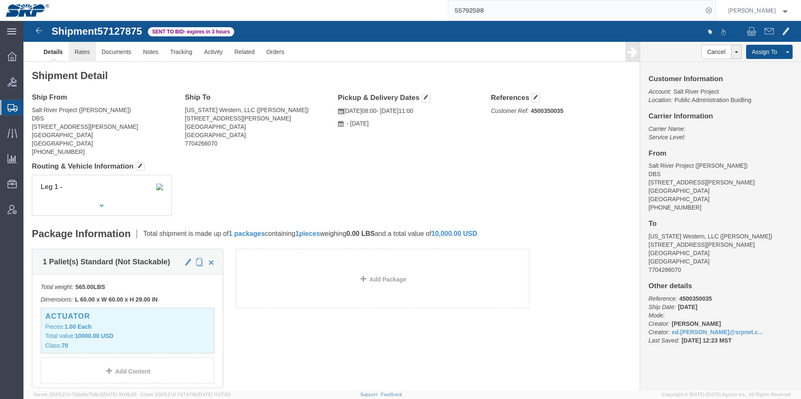
click link "Rates"
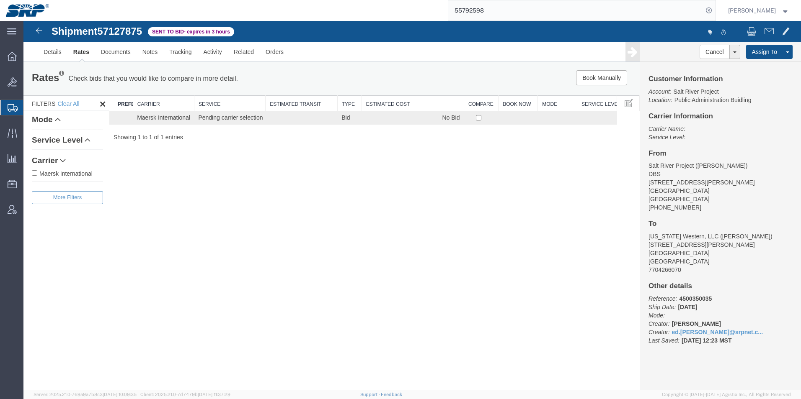
click at [16, 110] on icon at bounding box center [13, 108] width 10 height 8
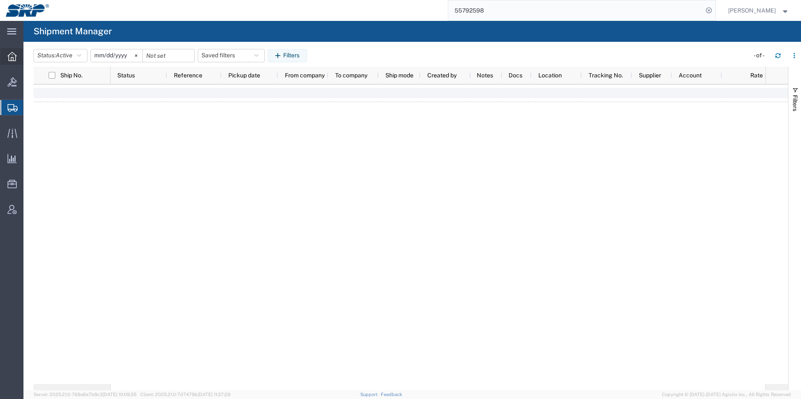
click at [13, 53] on icon at bounding box center [12, 56] width 9 height 9
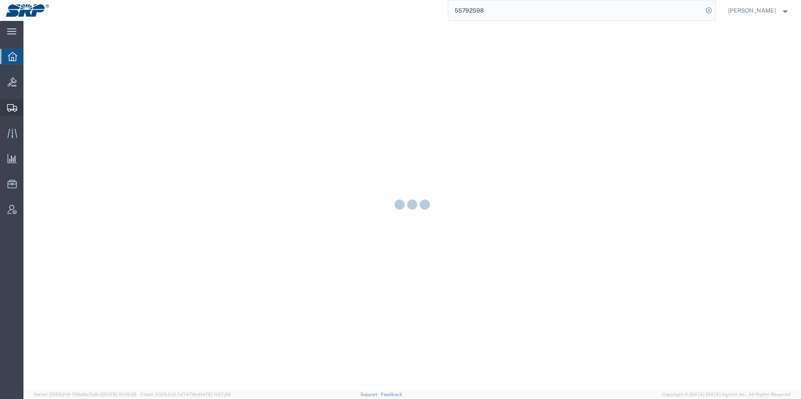
click at [16, 110] on icon at bounding box center [12, 108] width 10 height 8
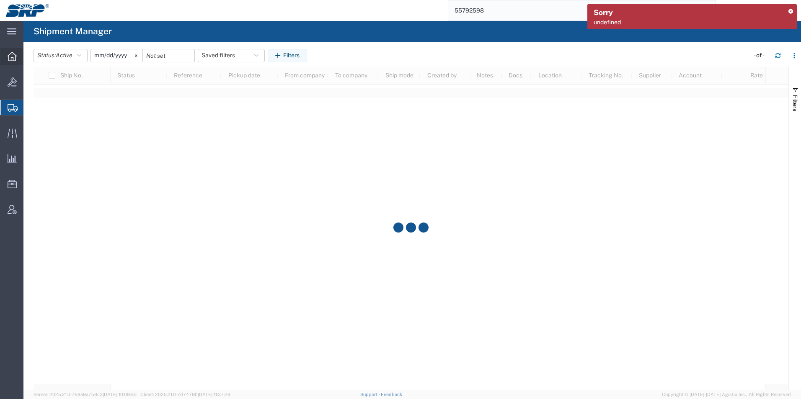
click at [12, 57] on icon at bounding box center [12, 56] width 9 height 9
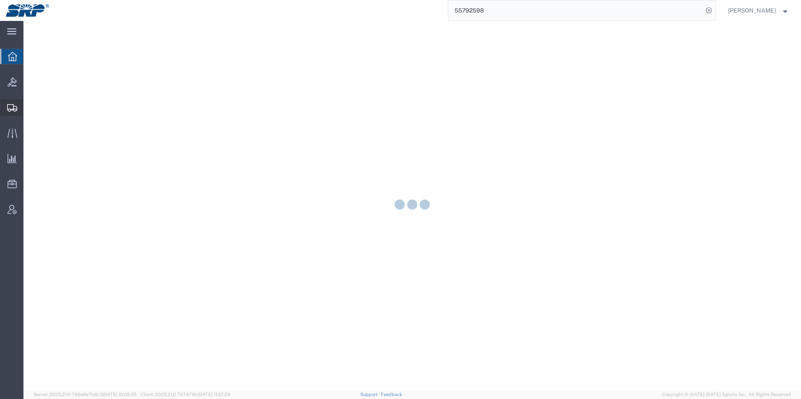
click at [9, 111] on icon at bounding box center [12, 108] width 10 height 8
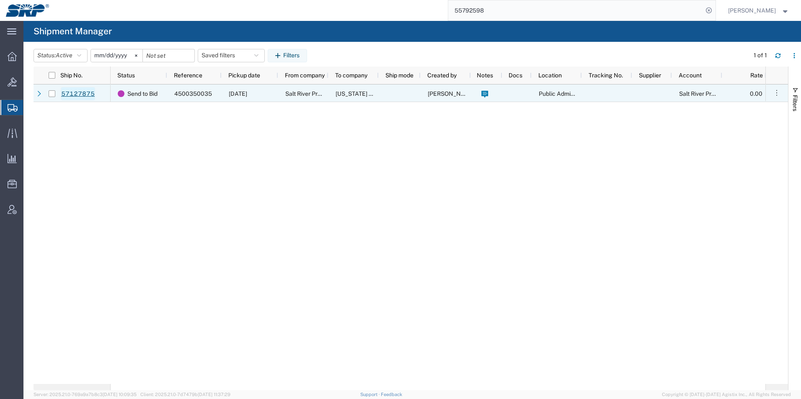
click at [75, 94] on link "57127875" at bounding box center [78, 93] width 34 height 13
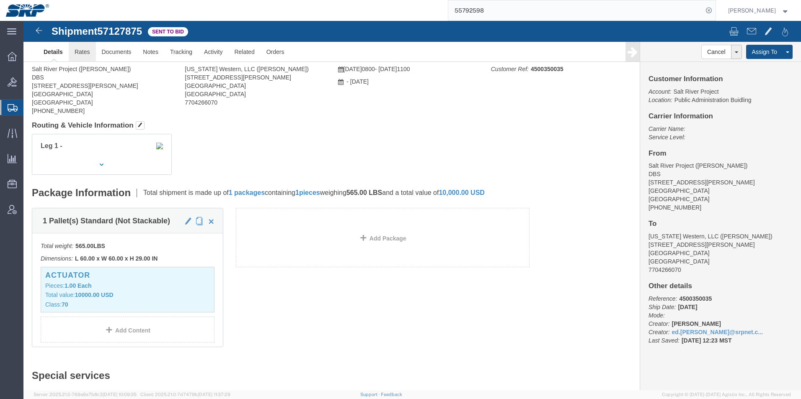
click link "Rates"
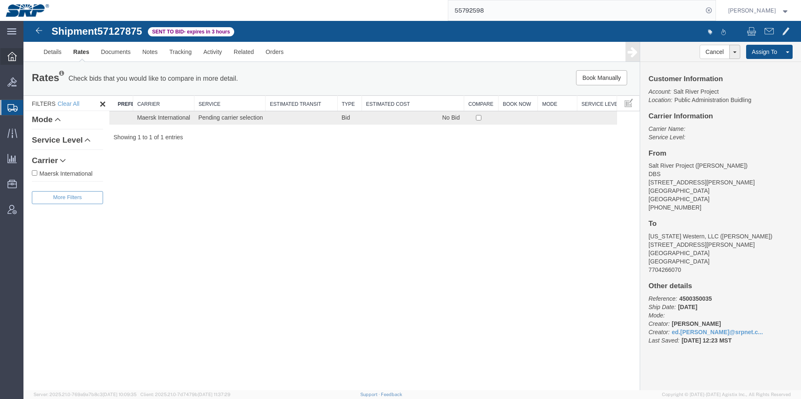
click at [10, 62] on div at bounding box center [11, 56] width 23 height 17
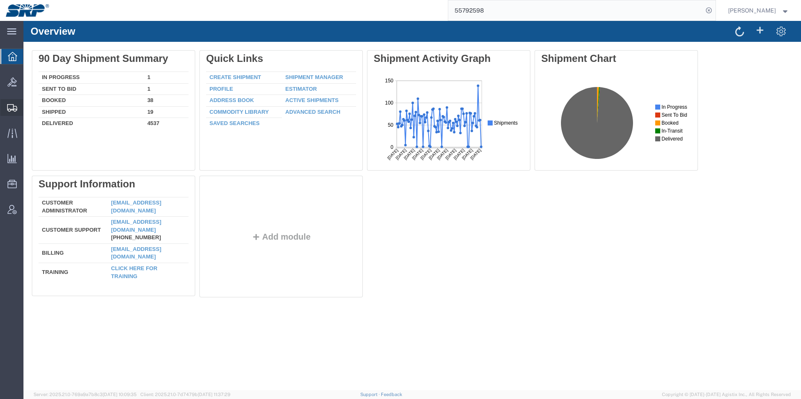
click at [9, 107] on icon at bounding box center [12, 108] width 10 height 8
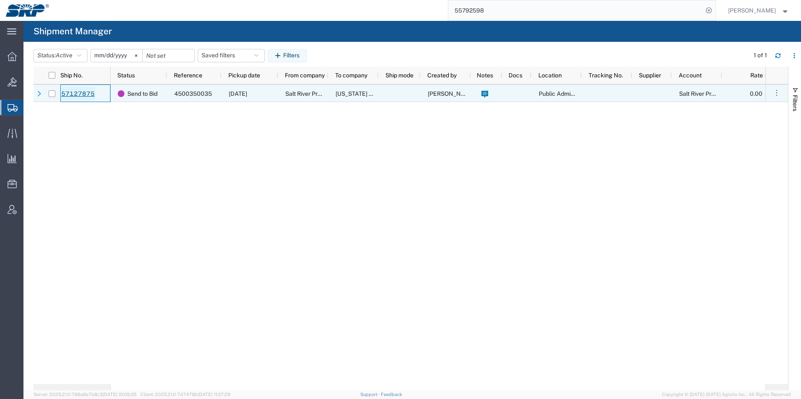
click at [79, 97] on link "57127875" at bounding box center [78, 93] width 34 height 13
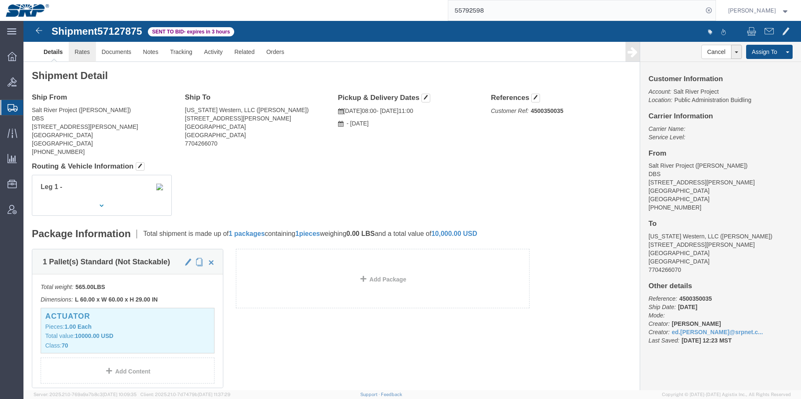
click link "Rates"
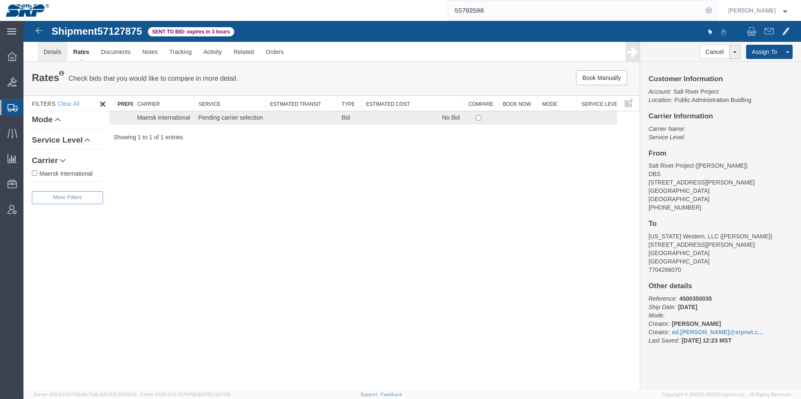
click at [51, 56] on link "Details" at bounding box center [53, 52] width 30 height 20
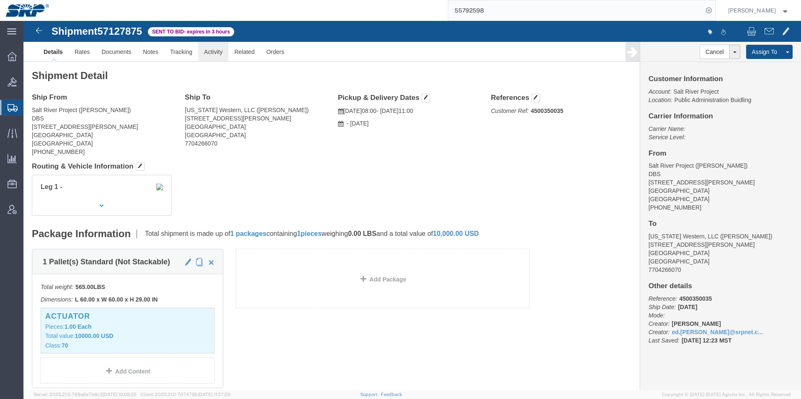
click link "Activity"
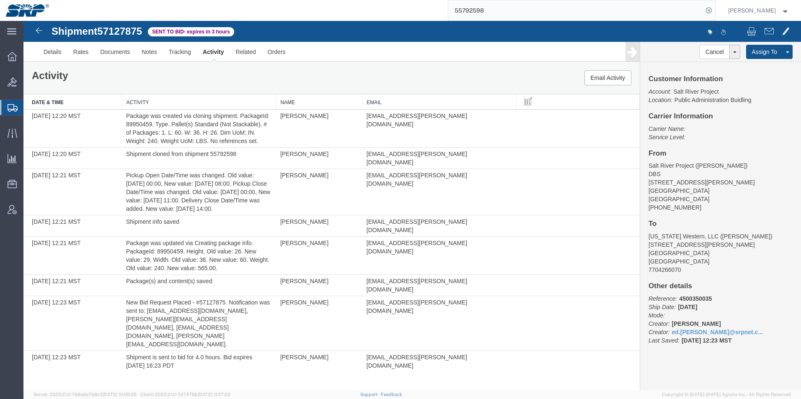
click at [11, 66] on ul "Overview Bids Shipments Shipment Manager Create Shipment Create from Template E…" at bounding box center [11, 137] width 23 height 179
click at [12, 61] on icon at bounding box center [12, 56] width 9 height 9
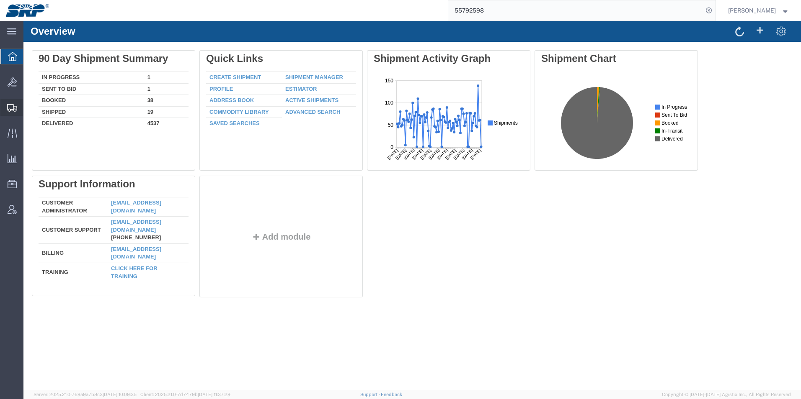
click at [8, 104] on icon at bounding box center [12, 108] width 10 height 8
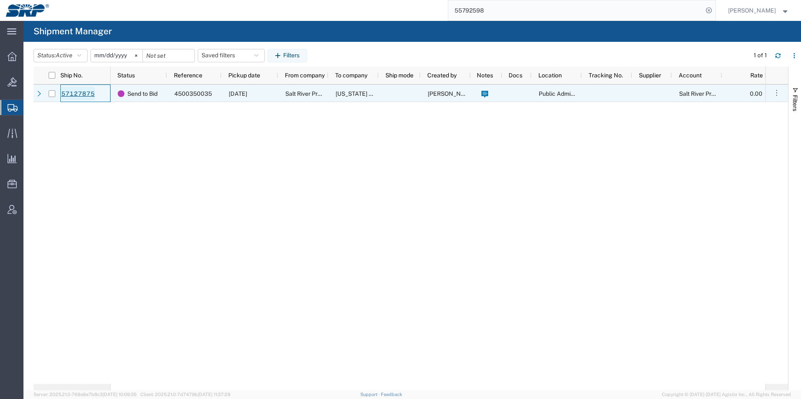
click at [78, 99] on link "57127875" at bounding box center [78, 93] width 34 height 13
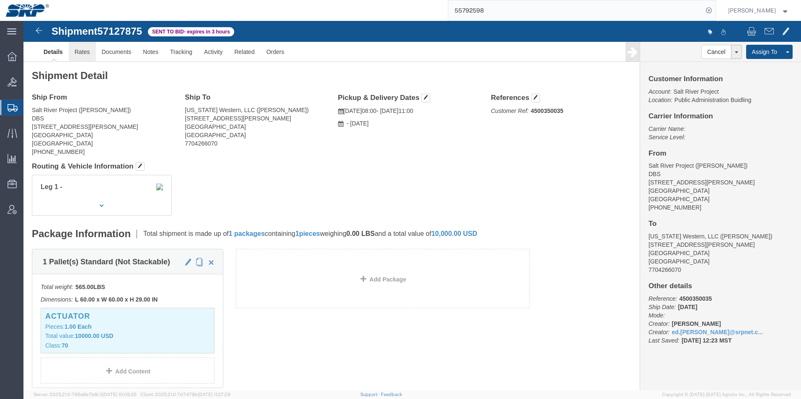
click link "Rates"
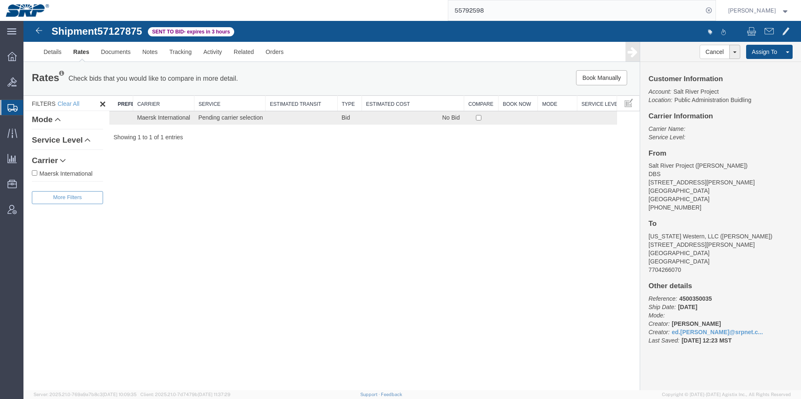
click at [13, 106] on icon at bounding box center [13, 108] width 10 height 8
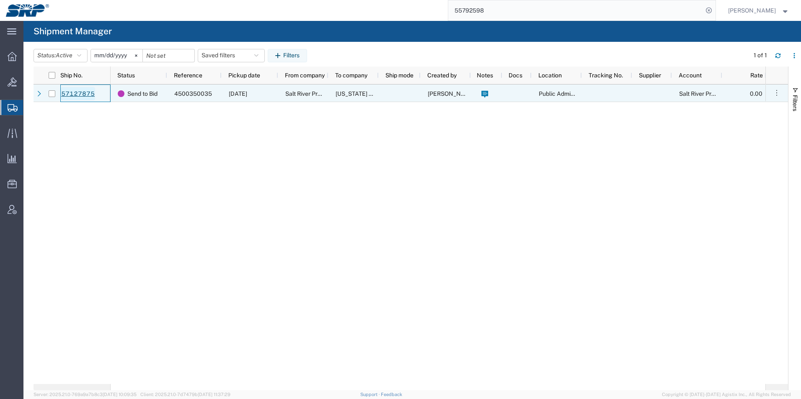
click at [81, 97] on link "57127875" at bounding box center [78, 93] width 34 height 13
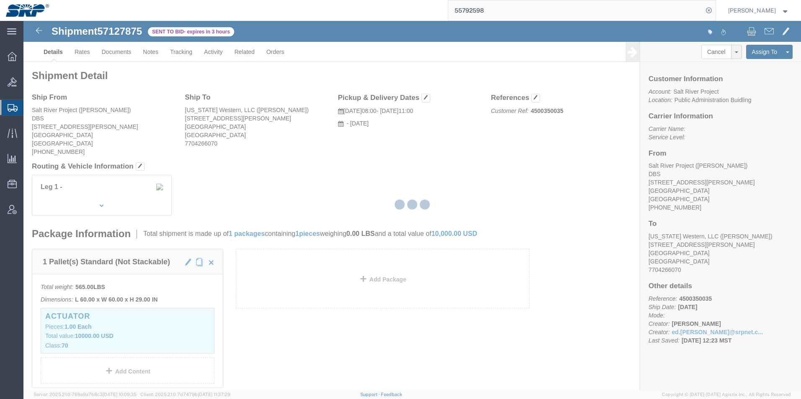
click at [77, 49] on div at bounding box center [411, 206] width 777 height 370
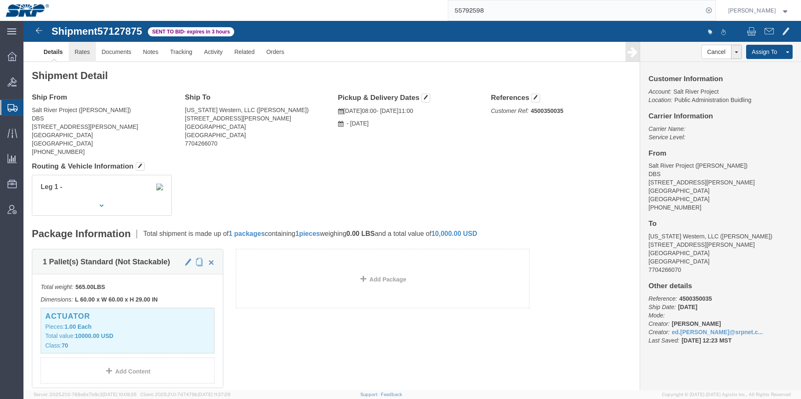
click link "Rates"
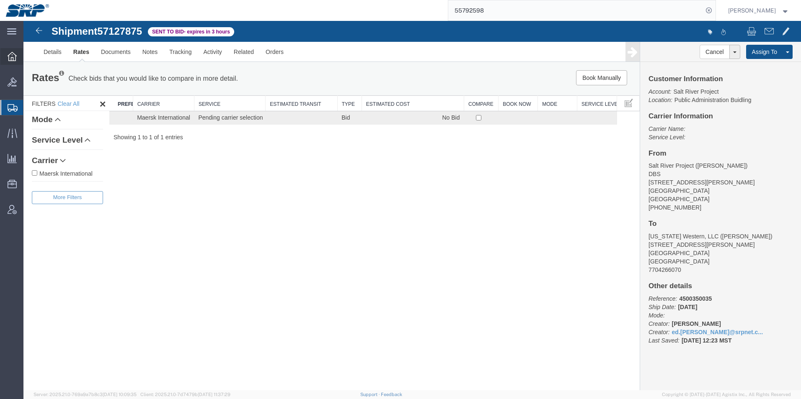
click at [16, 60] on icon at bounding box center [12, 56] width 9 height 9
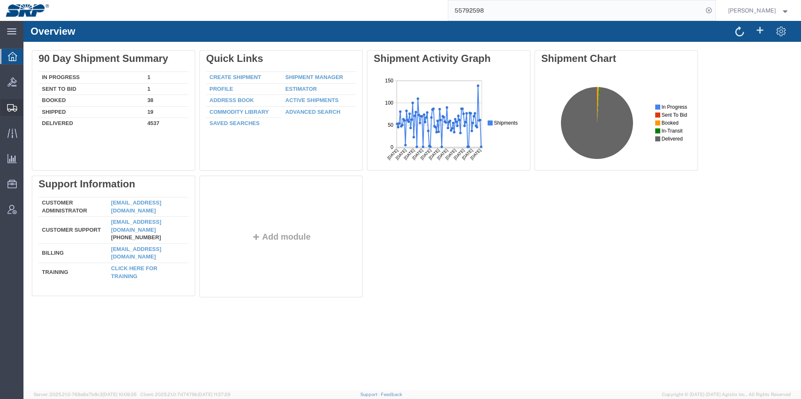
click at [4, 103] on div at bounding box center [11, 107] width 23 height 17
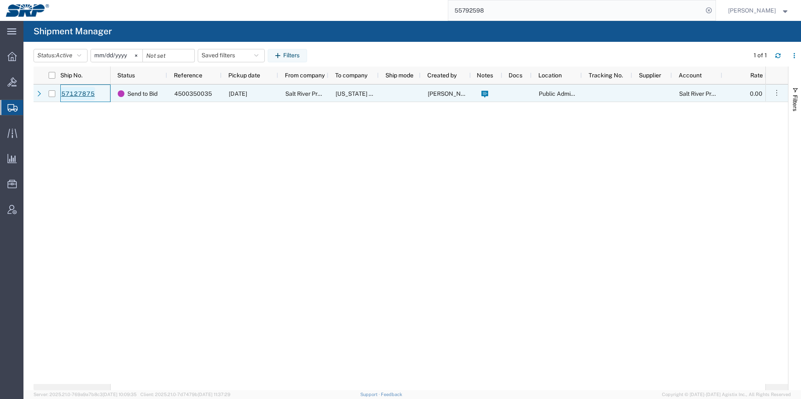
click at [77, 93] on link "57127875" at bounding box center [78, 93] width 34 height 13
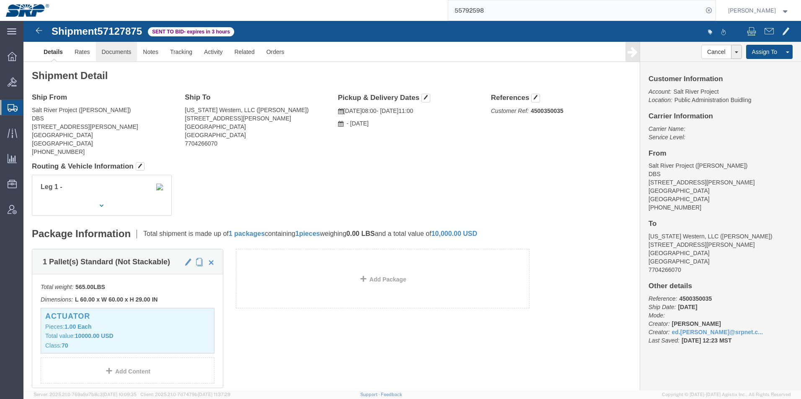
click link "Documents"
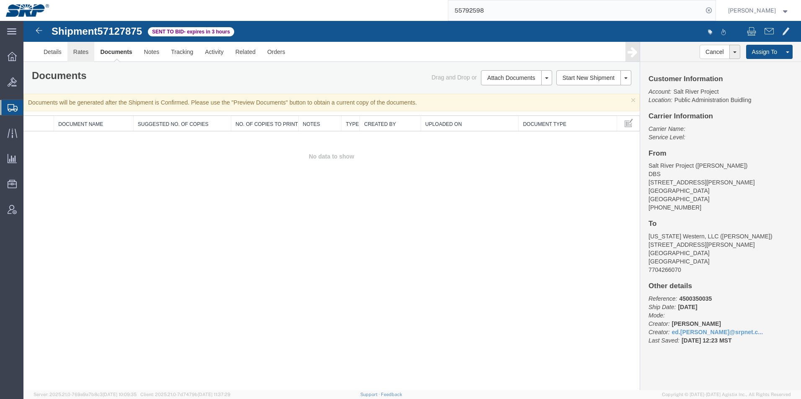
click at [84, 56] on link "Rates" at bounding box center [80, 52] width 27 height 20
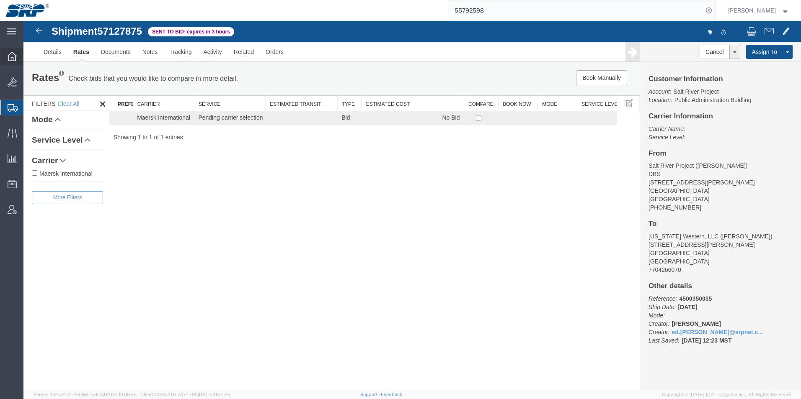
click at [10, 62] on div at bounding box center [11, 56] width 23 height 17
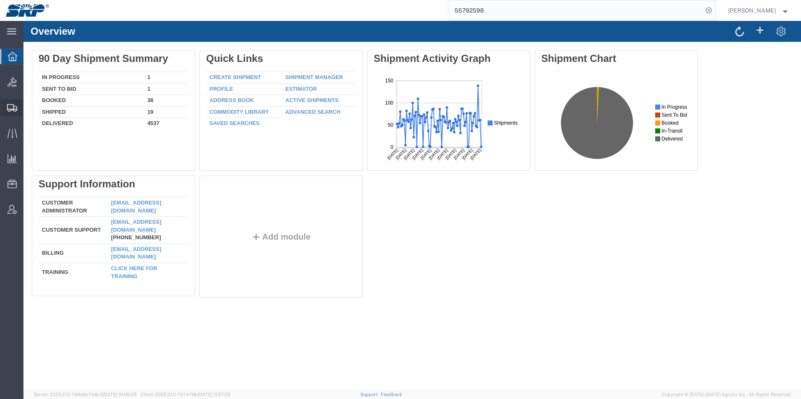
click at [13, 104] on icon at bounding box center [12, 108] width 10 height 8
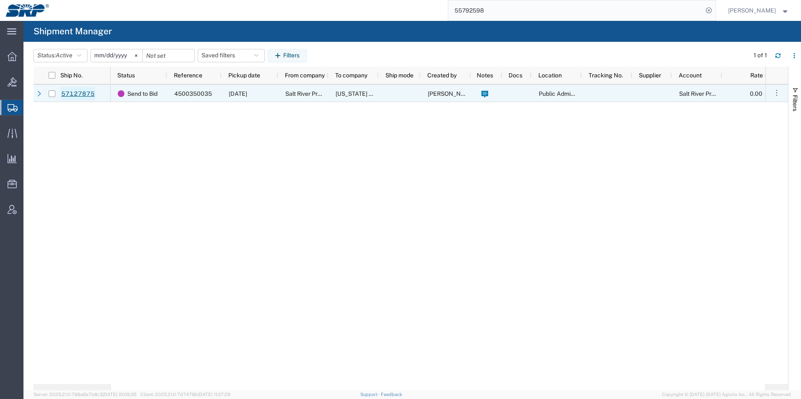
click at [77, 93] on link "57127875" at bounding box center [78, 93] width 34 height 13
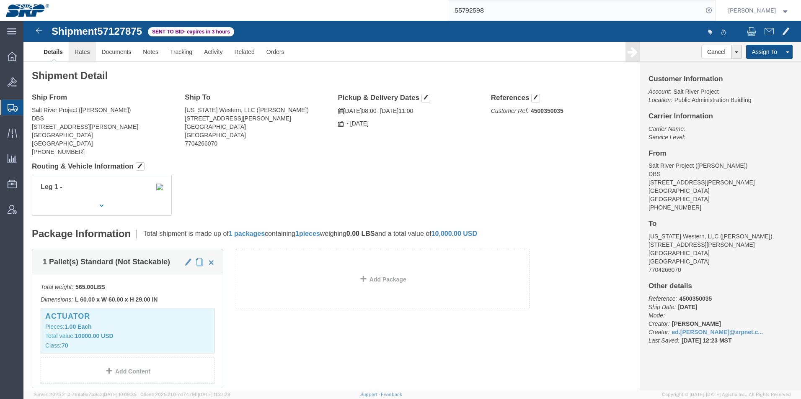
drag, startPoint x: 83, startPoint y: 54, endPoint x: 60, endPoint y: 33, distance: 31.4
click link "Rates"
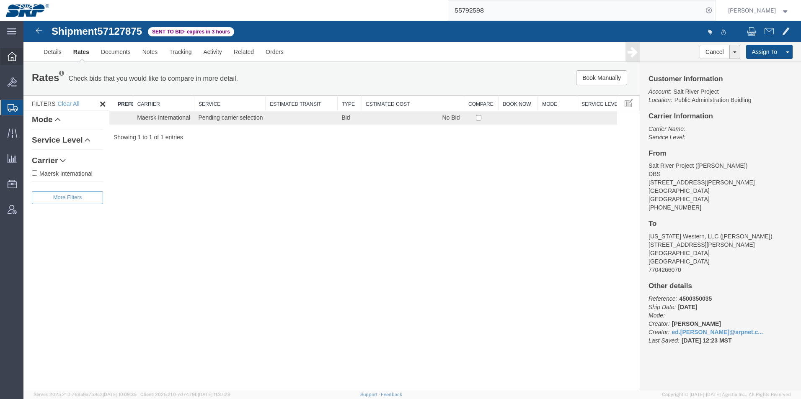
click at [13, 60] on icon at bounding box center [12, 56] width 9 height 9
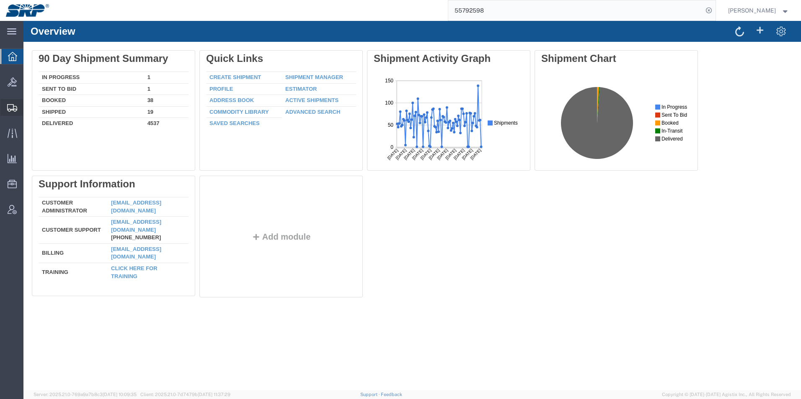
click at [8, 108] on icon at bounding box center [12, 108] width 10 height 8
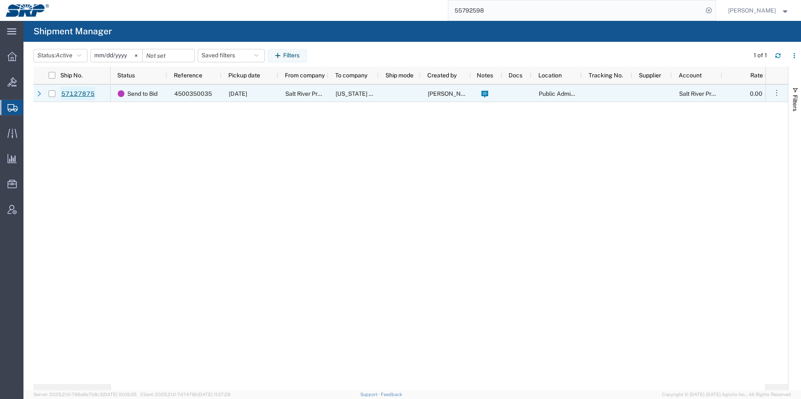
click at [76, 94] on link "57127875" at bounding box center [78, 93] width 34 height 13
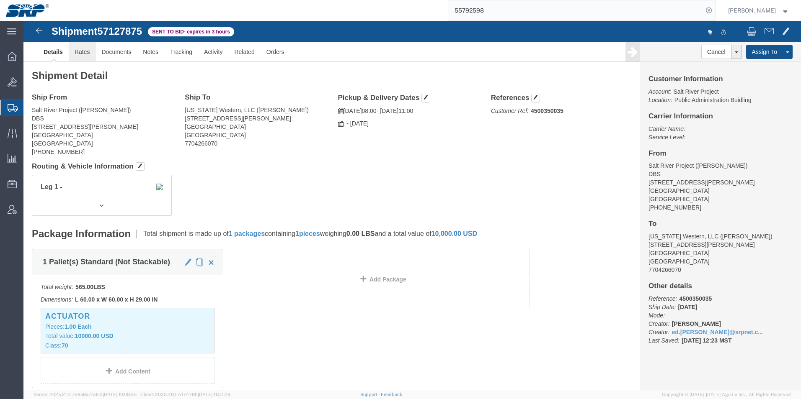
click link "Rates"
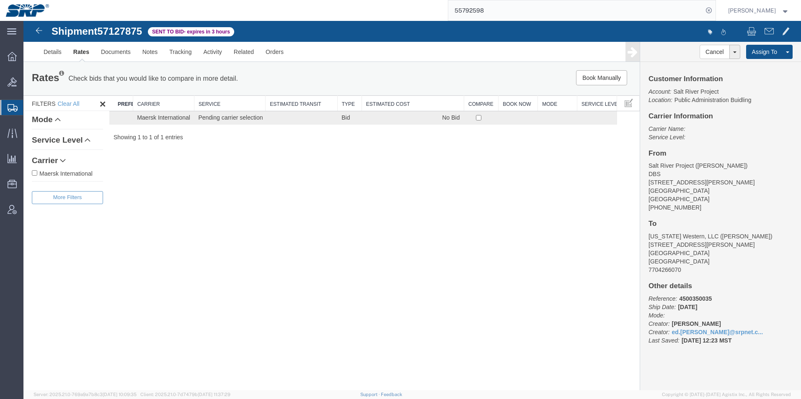
click at [7, 108] on div at bounding box center [11, 107] width 23 height 15
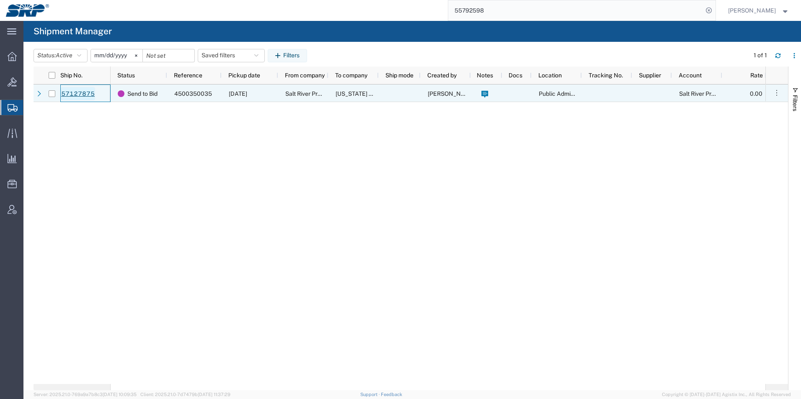
click at [85, 94] on link "57127875" at bounding box center [78, 93] width 34 height 13
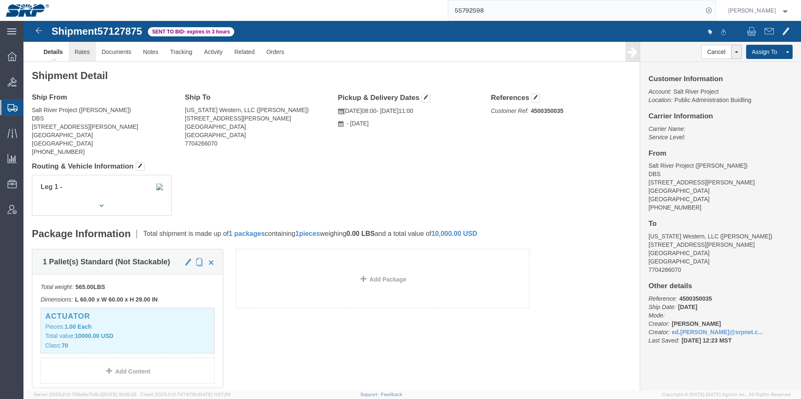
click link "Rates"
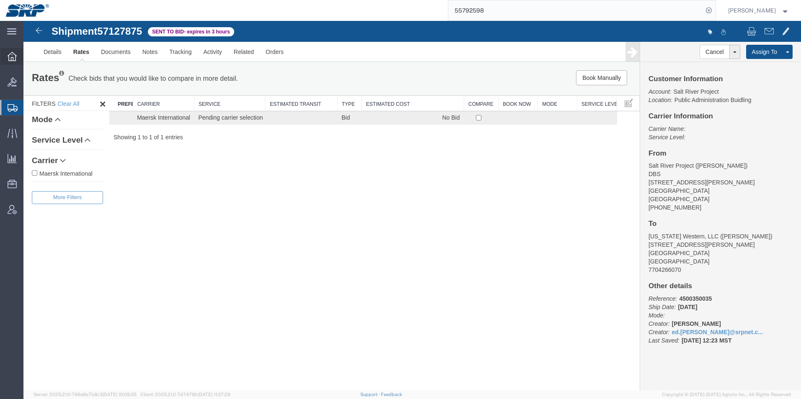
click at [15, 61] on icon at bounding box center [12, 56] width 9 height 9
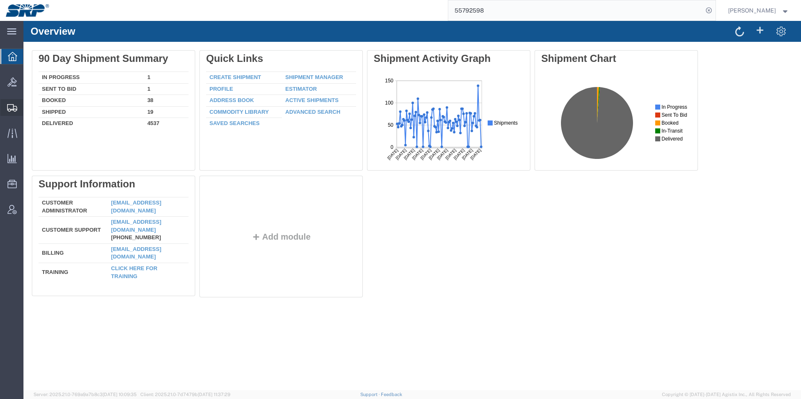
click at [12, 113] on div at bounding box center [11, 107] width 23 height 17
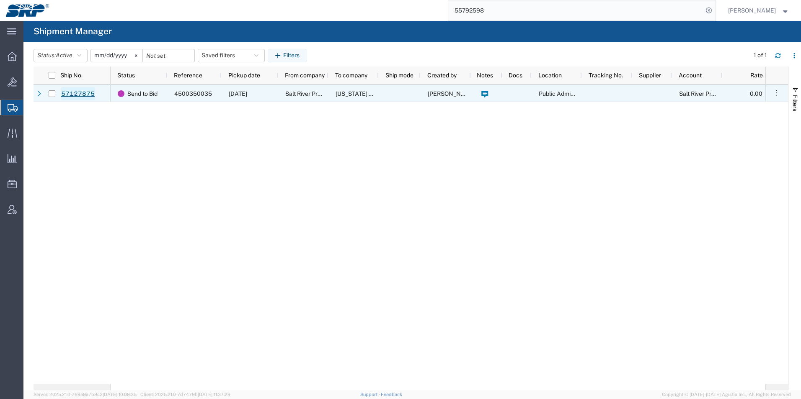
click at [76, 91] on link "57127875" at bounding box center [78, 93] width 34 height 13
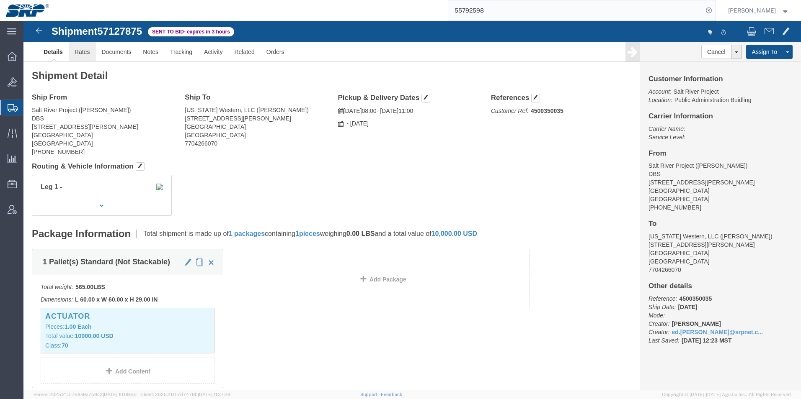
click link "Rates"
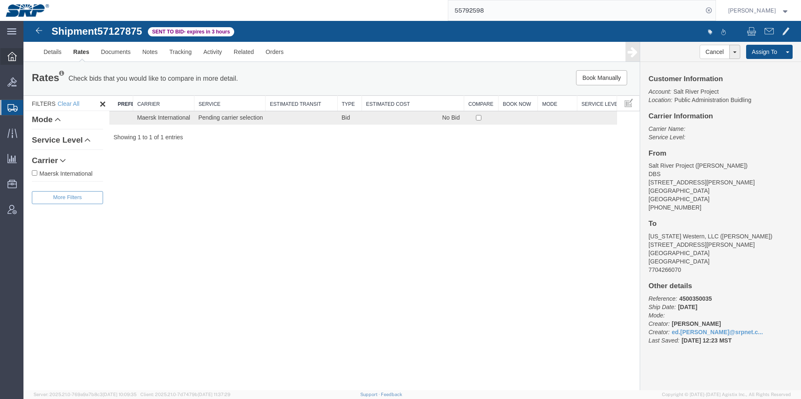
click at [13, 57] on icon at bounding box center [12, 56] width 9 height 9
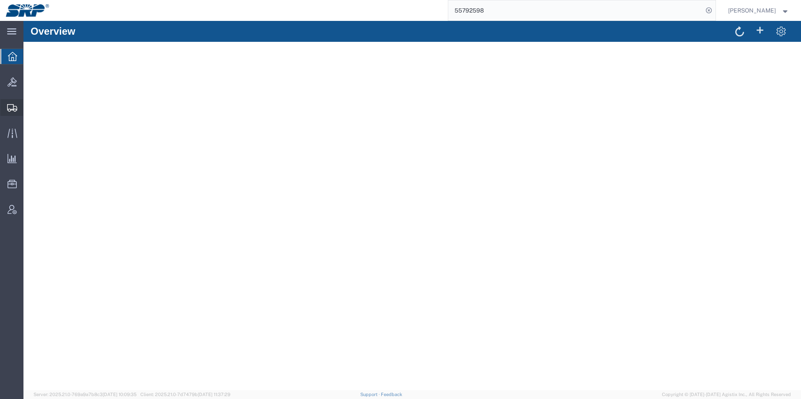
click at [10, 111] on icon at bounding box center [12, 108] width 10 height 8
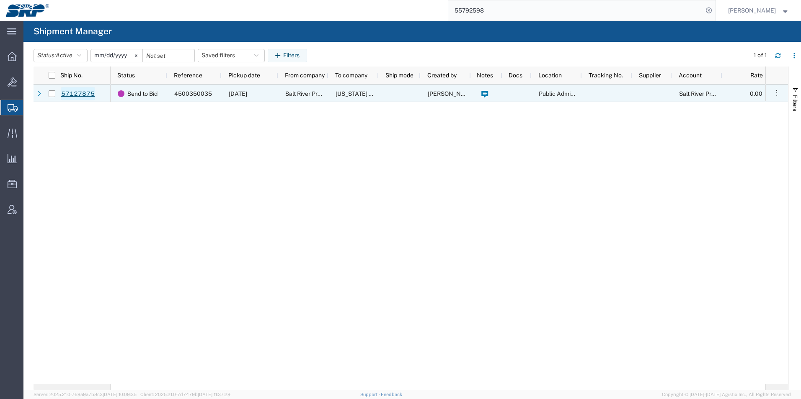
click at [75, 92] on link "57127875" at bounding box center [78, 93] width 34 height 13
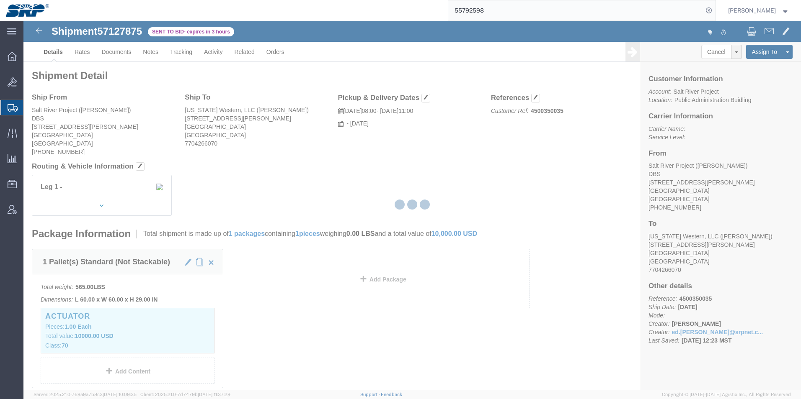
click at [91, 57] on div at bounding box center [411, 206] width 777 height 370
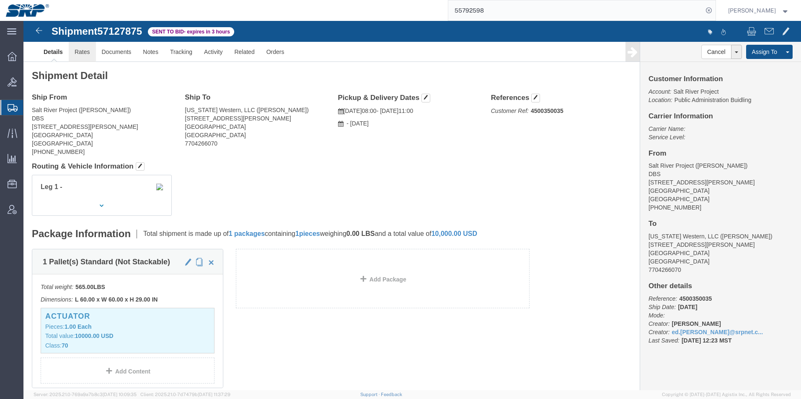
click link "Rates"
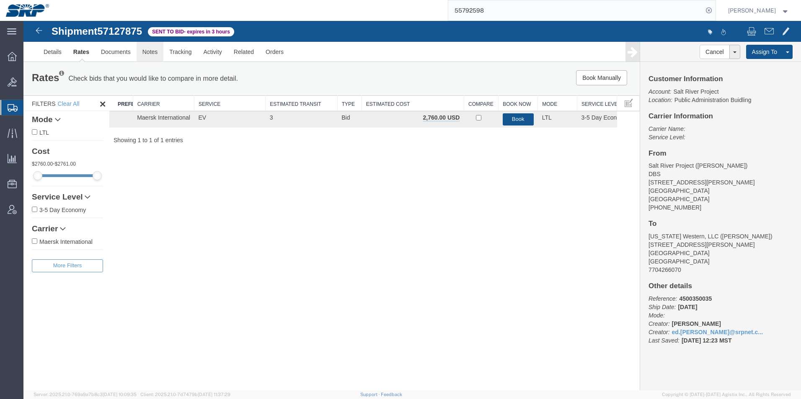
click at [153, 53] on link "Notes" at bounding box center [150, 52] width 27 height 20
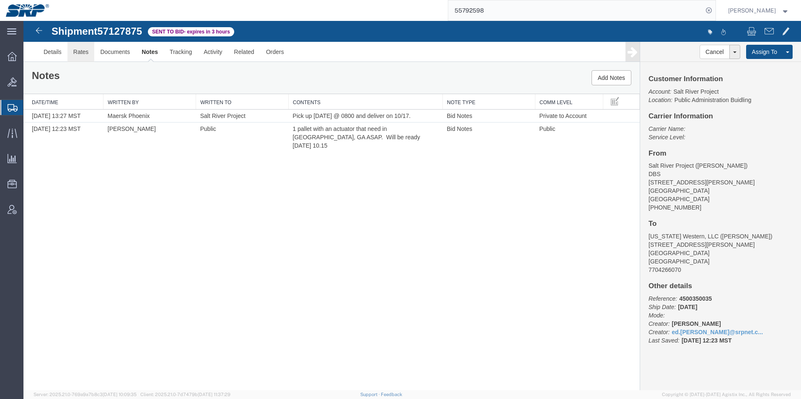
click at [86, 53] on link "Rates" at bounding box center [80, 52] width 27 height 20
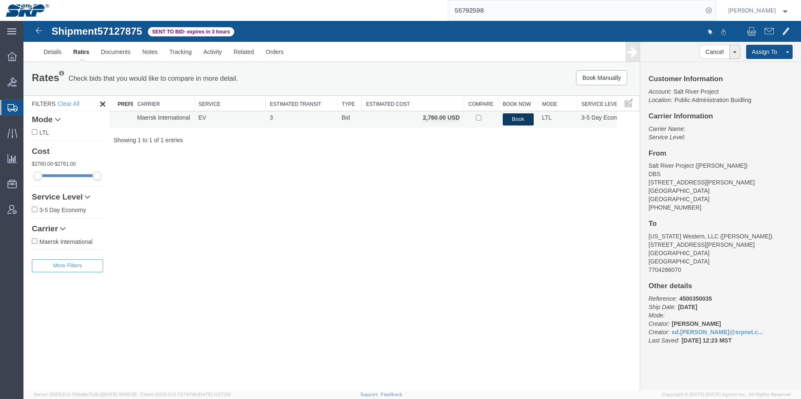
click at [518, 121] on button "Book" at bounding box center [517, 119] width 31 height 12
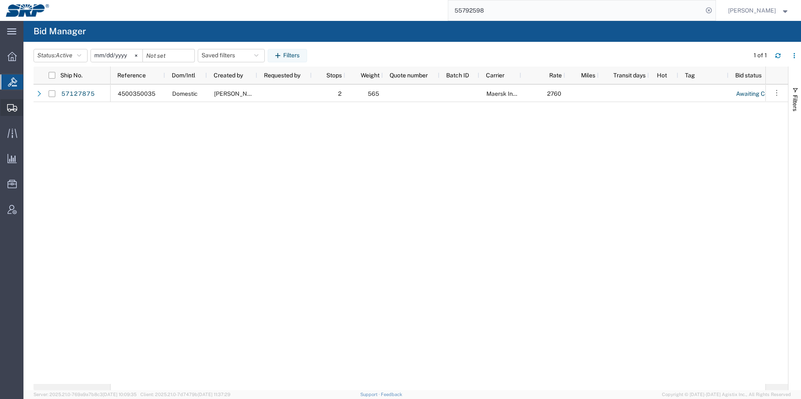
click at [14, 105] on icon at bounding box center [12, 108] width 10 height 8
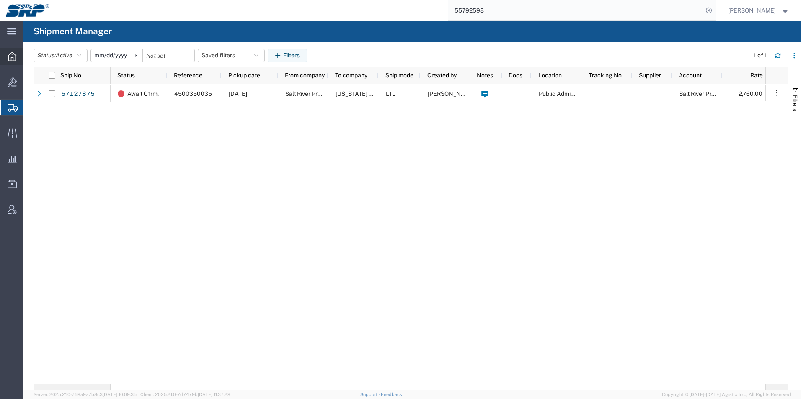
click at [16, 57] on icon at bounding box center [12, 56] width 9 height 9
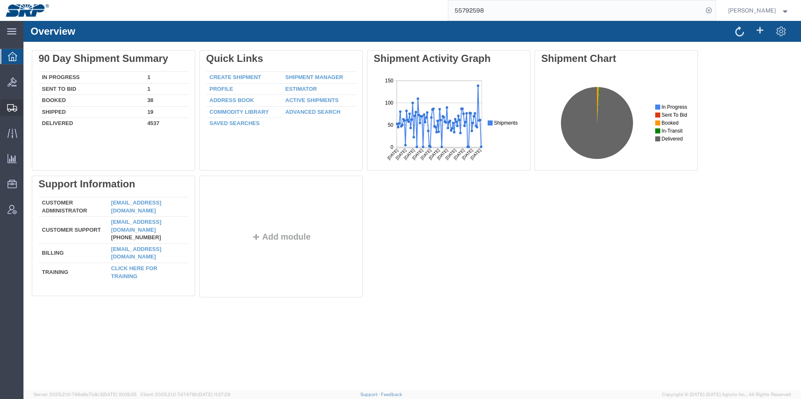
click at [10, 106] on icon at bounding box center [12, 108] width 10 height 8
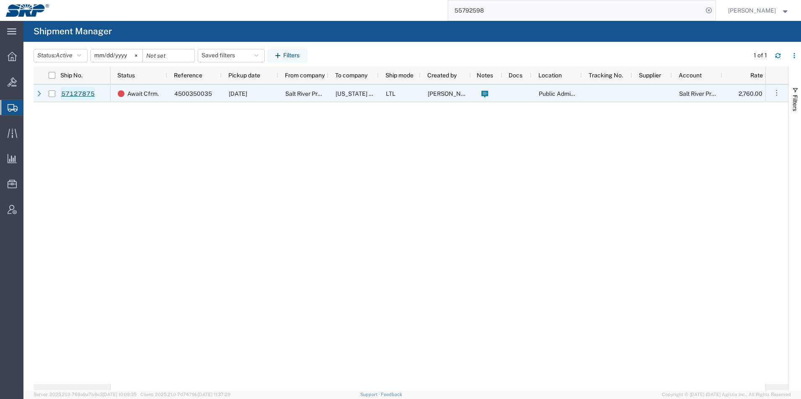
click at [66, 91] on link "57127875" at bounding box center [78, 93] width 34 height 13
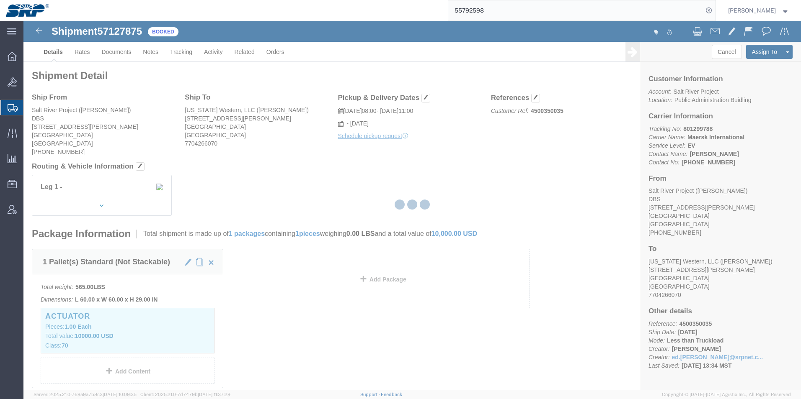
click at [87, 54] on div at bounding box center [411, 206] width 777 height 370
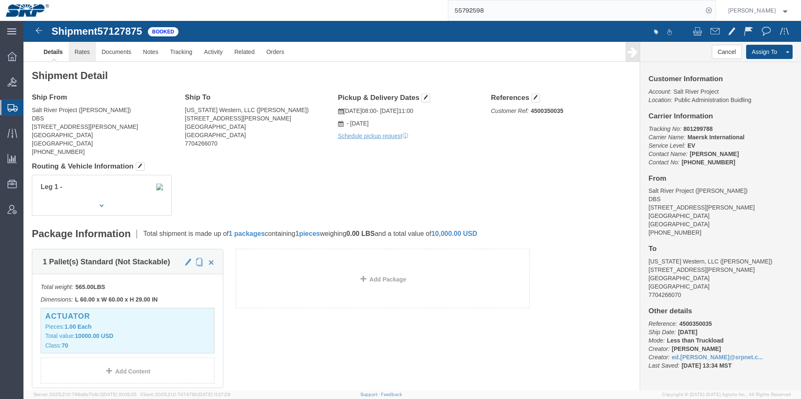
drag, startPoint x: 87, startPoint y: 54, endPoint x: 63, endPoint y: 33, distance: 31.4
click link "Rates"
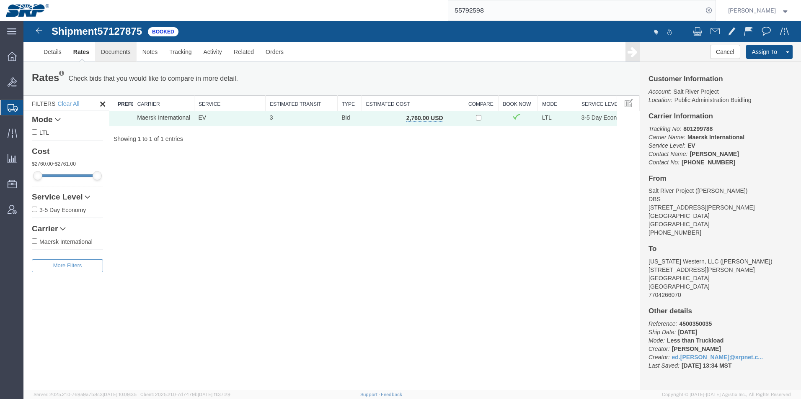
click at [116, 50] on link "Documents" at bounding box center [115, 52] width 41 height 20
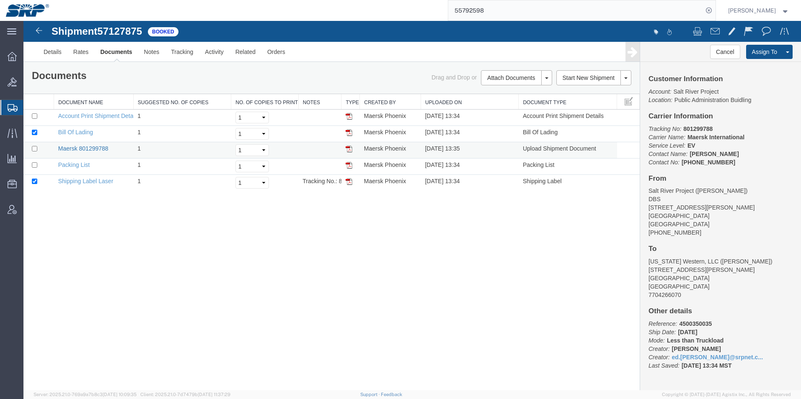
click at [85, 147] on link "Maersk 801299788" at bounding box center [83, 148] width 50 height 7
click at [32, 132] on input "checkbox" at bounding box center [34, 132] width 5 height 5
checkbox input "false"
click at [35, 183] on input "checkbox" at bounding box center [34, 181] width 5 height 5
checkbox input "false"
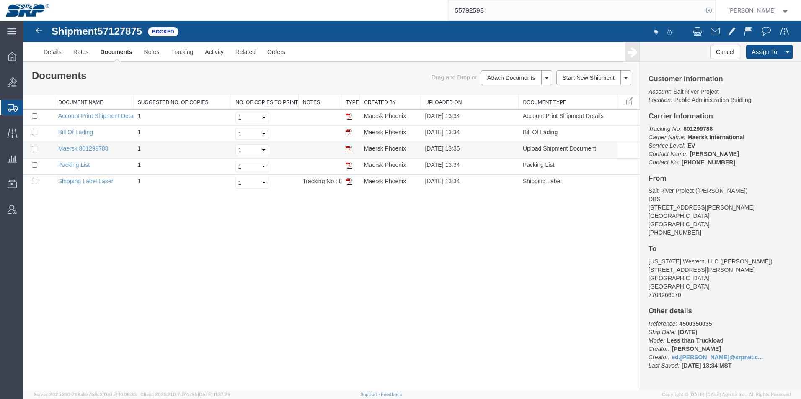
click at [31, 149] on td at bounding box center [38, 150] width 31 height 16
click at [34, 148] on input "checkbox" at bounding box center [34, 148] width 5 height 5
checkbox input "true"
click at [496, 104] on link "Email Documents" at bounding box center [515, 104] width 73 height 13
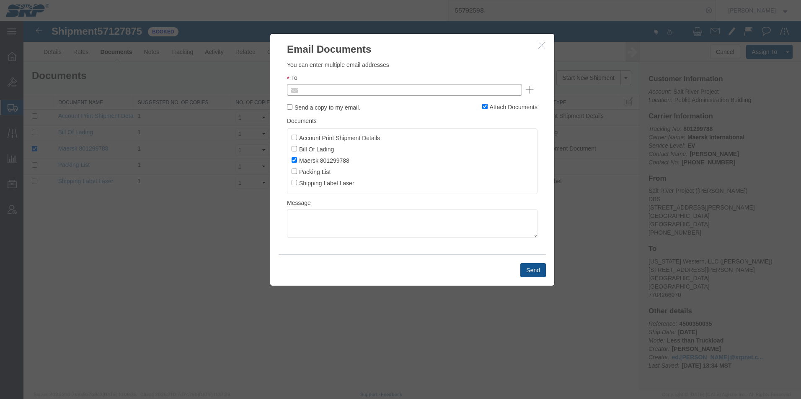
click at [345, 85] on input "text" at bounding box center [348, 90] width 98 height 11
type input "ed.simm"
type input "Enter Email Address"
click at [541, 50] on button "button" at bounding box center [542, 45] width 10 height 10
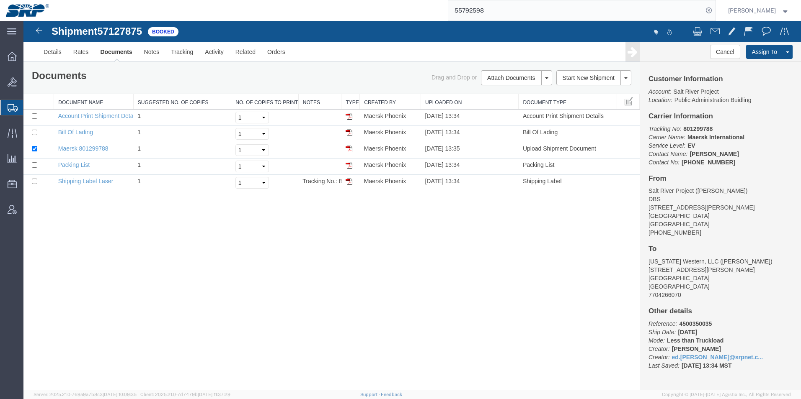
click at [23, 21] on link "Email Documents" at bounding box center [23, 21] width 0 height 0
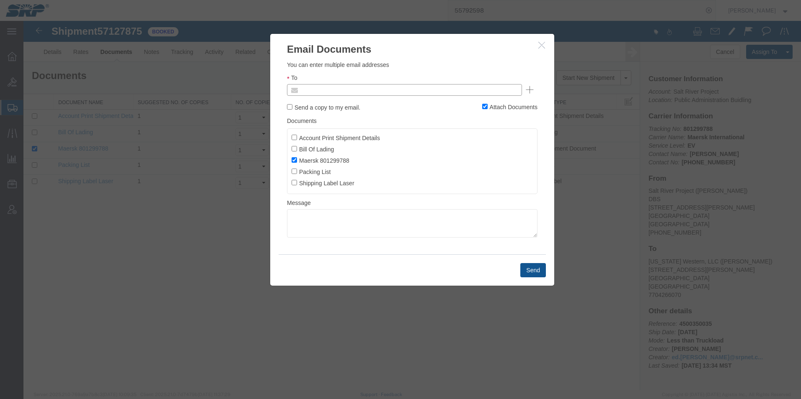
click at [350, 88] on input "text" at bounding box center [348, 90] width 98 height 11
type input "ed.s"
type input "[EMAIL_ADDRESS][PERSON_NAME][DOMAIN_NAME]"
click at [531, 272] on button "Send" at bounding box center [533, 270] width 26 height 14
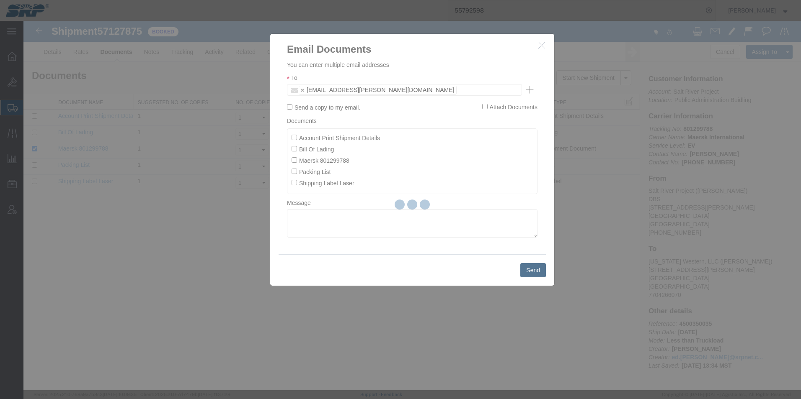
checkbox input "false"
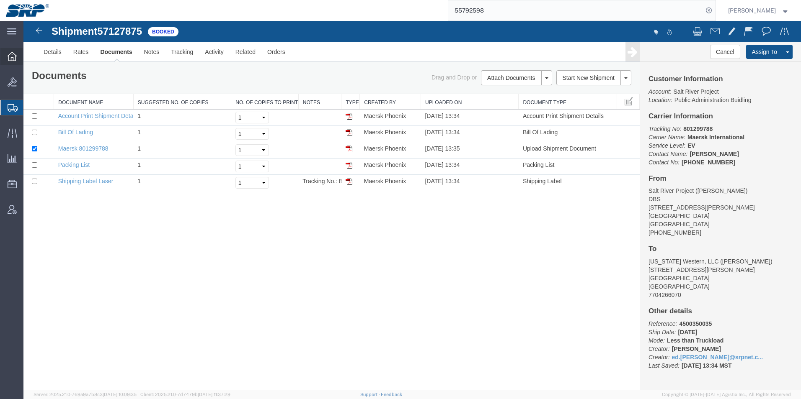
click at [14, 57] on icon at bounding box center [12, 56] width 9 height 9
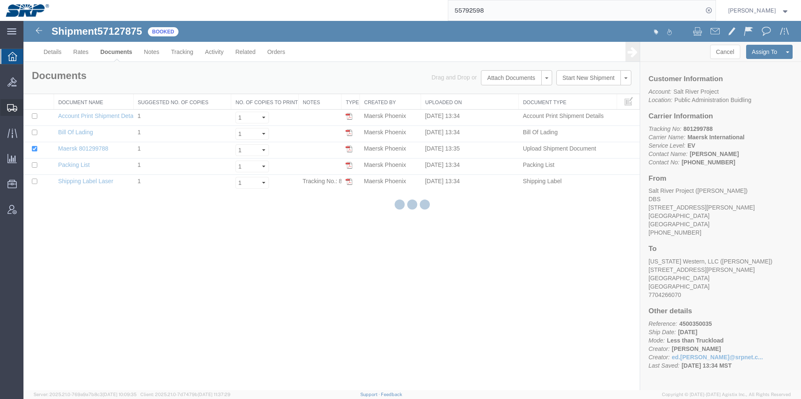
click at [14, 106] on icon at bounding box center [12, 108] width 10 height 8
